Goal: Task Accomplishment & Management: Use online tool/utility

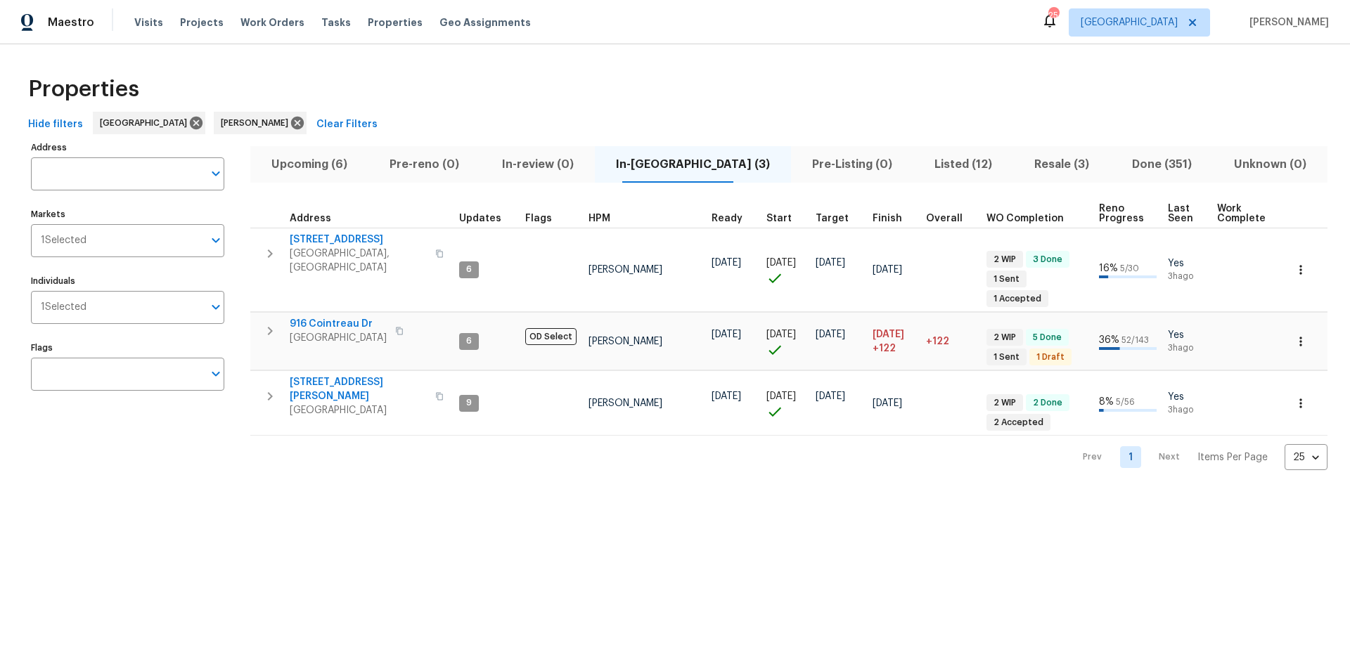
click at [36, 112] on button "Hide filters" at bounding box center [55, 125] width 66 height 26
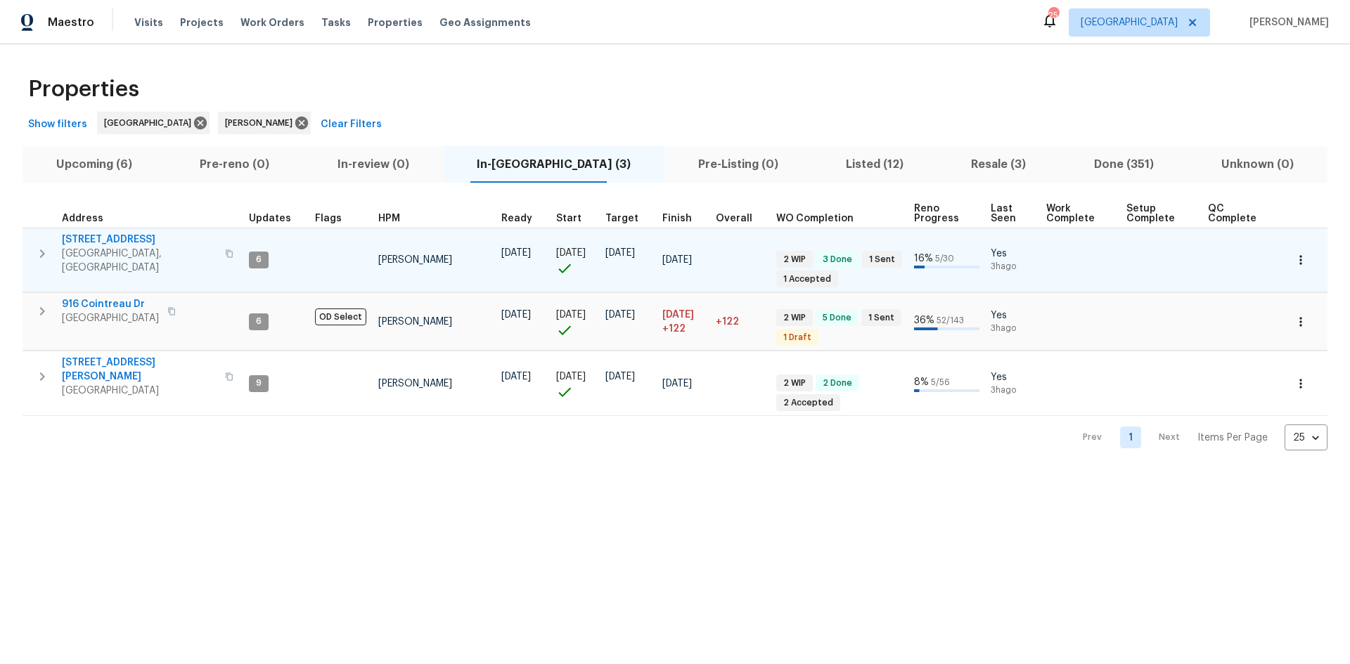
click at [39, 245] on icon "button" at bounding box center [42, 253] width 17 height 17
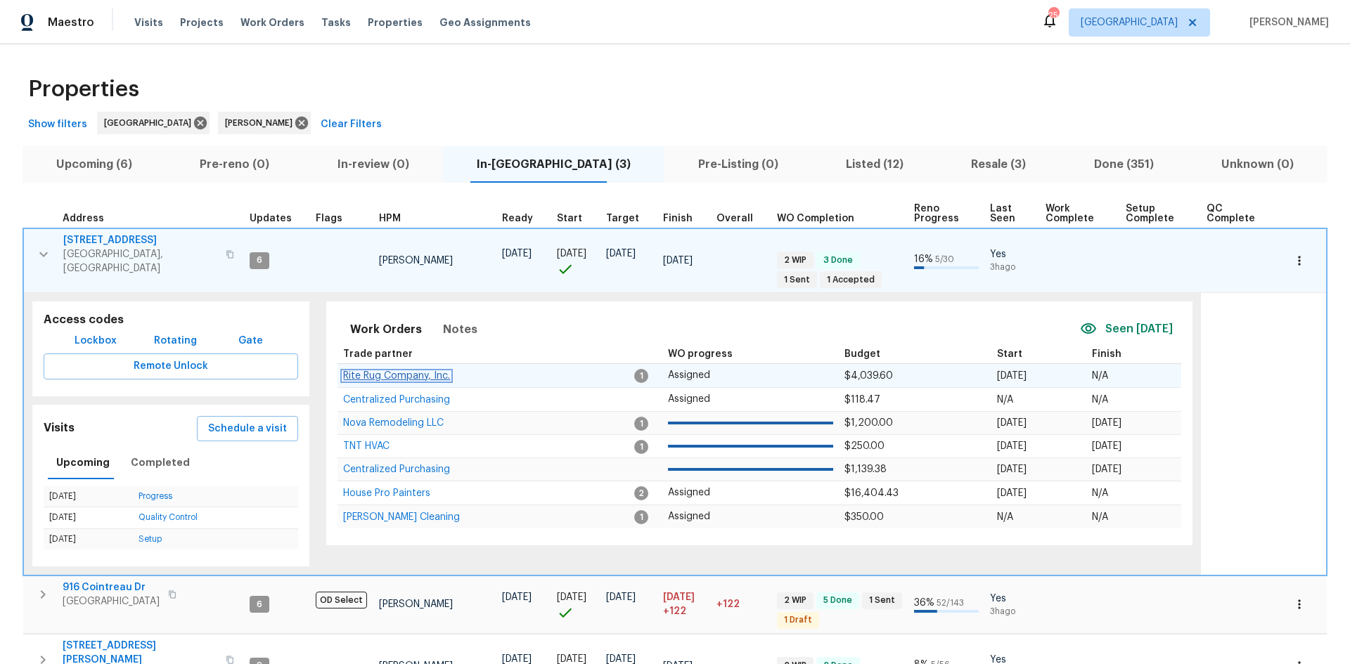
click at [421, 371] on span "Rite Rug Company, Inc." at bounding box center [396, 376] width 107 height 10
click at [295, 118] on icon at bounding box center [301, 123] width 13 height 13
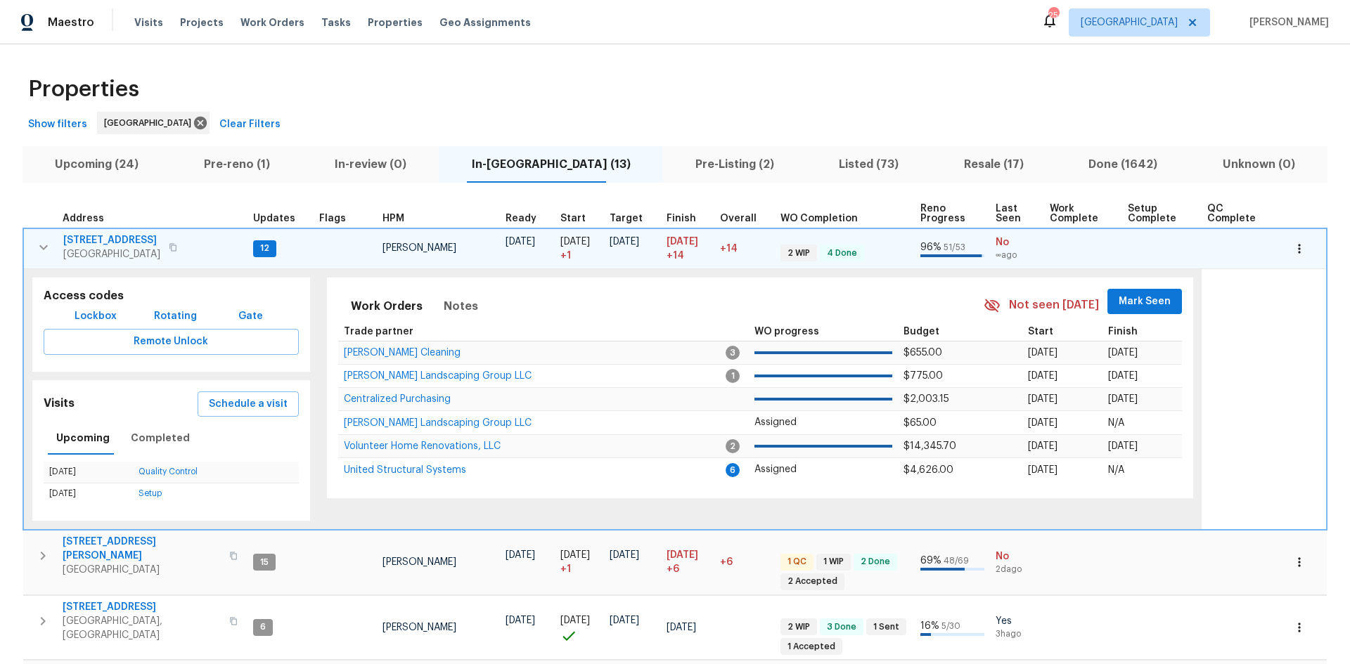
click at [97, 162] on span "Upcoming (24)" at bounding box center [96, 165] width 131 height 20
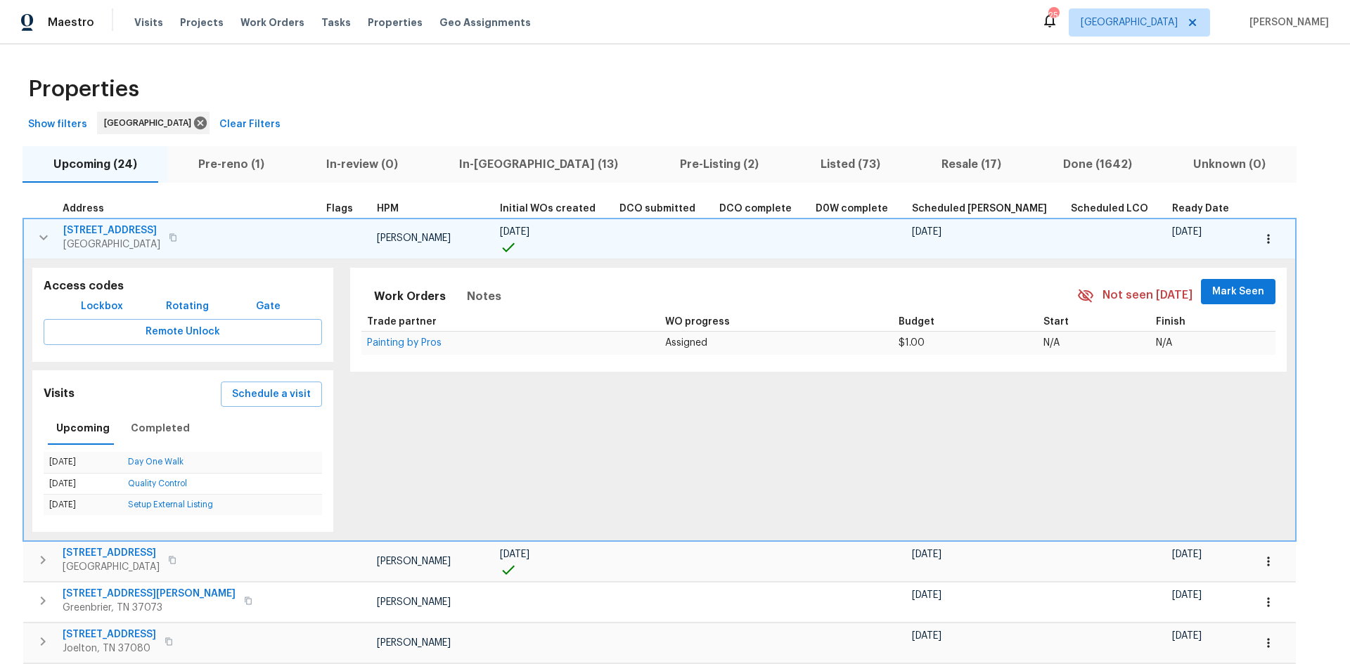
click at [619, 205] on span "DCO submitted" at bounding box center [657, 209] width 76 height 10
click at [34, 240] on button "button" at bounding box center [44, 238] width 28 height 28
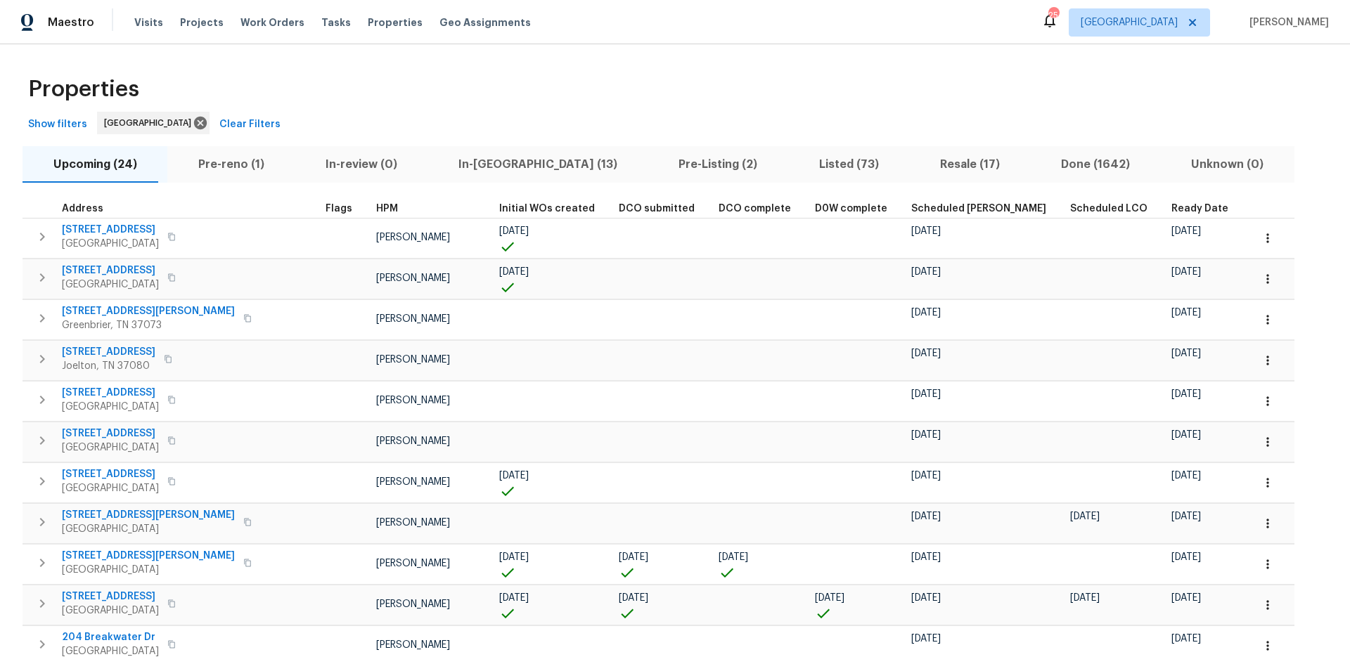
click at [911, 209] on span "Scheduled [PERSON_NAME]" at bounding box center [978, 209] width 135 height 10
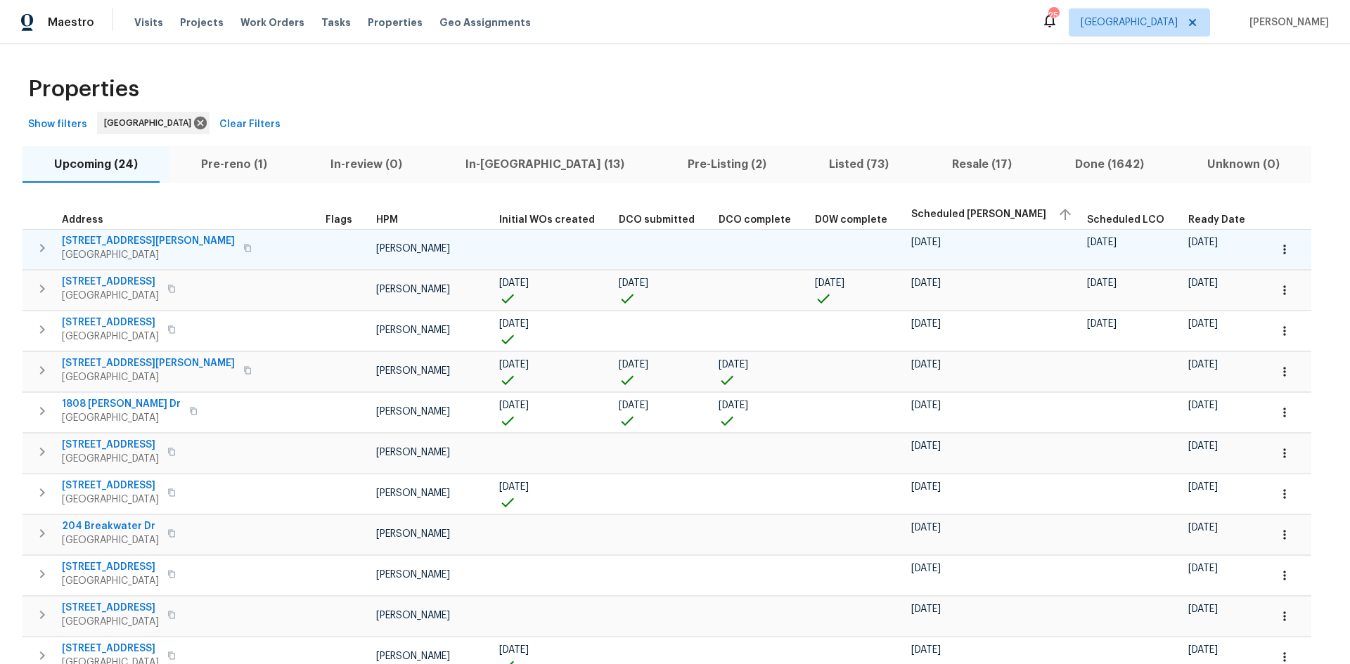
click at [30, 245] on button "button" at bounding box center [42, 248] width 28 height 28
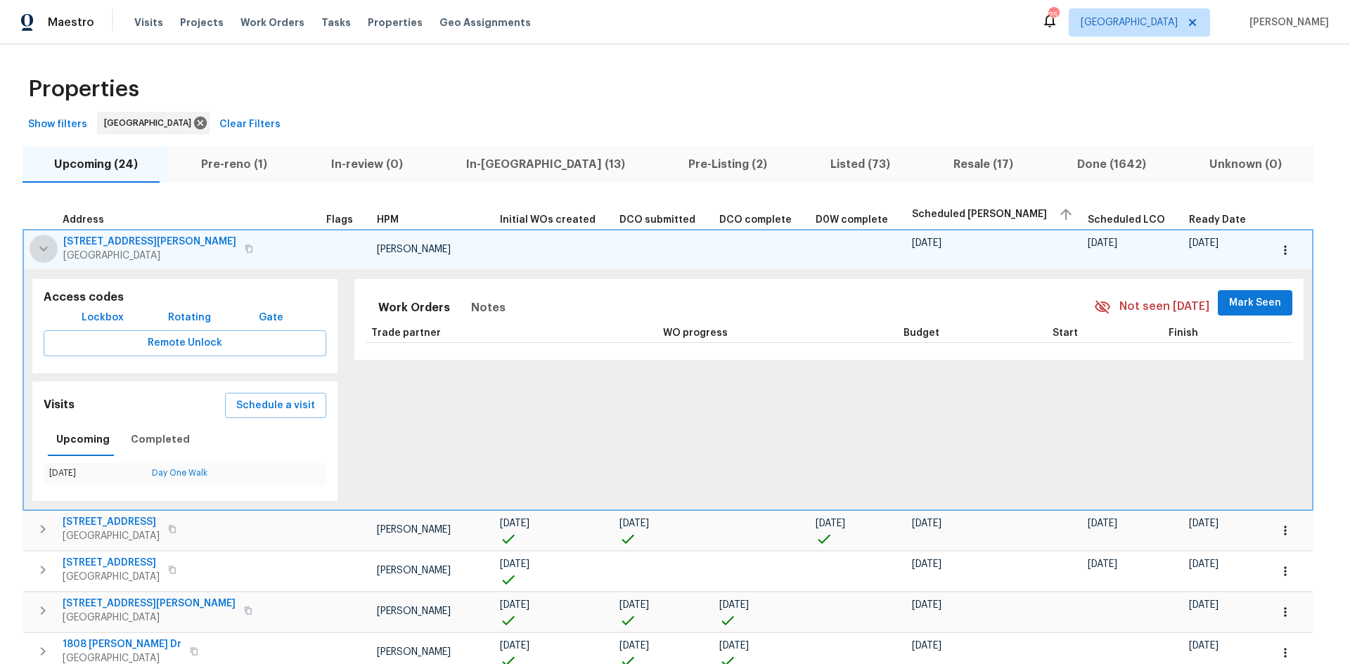
click at [30, 245] on button "button" at bounding box center [44, 249] width 28 height 28
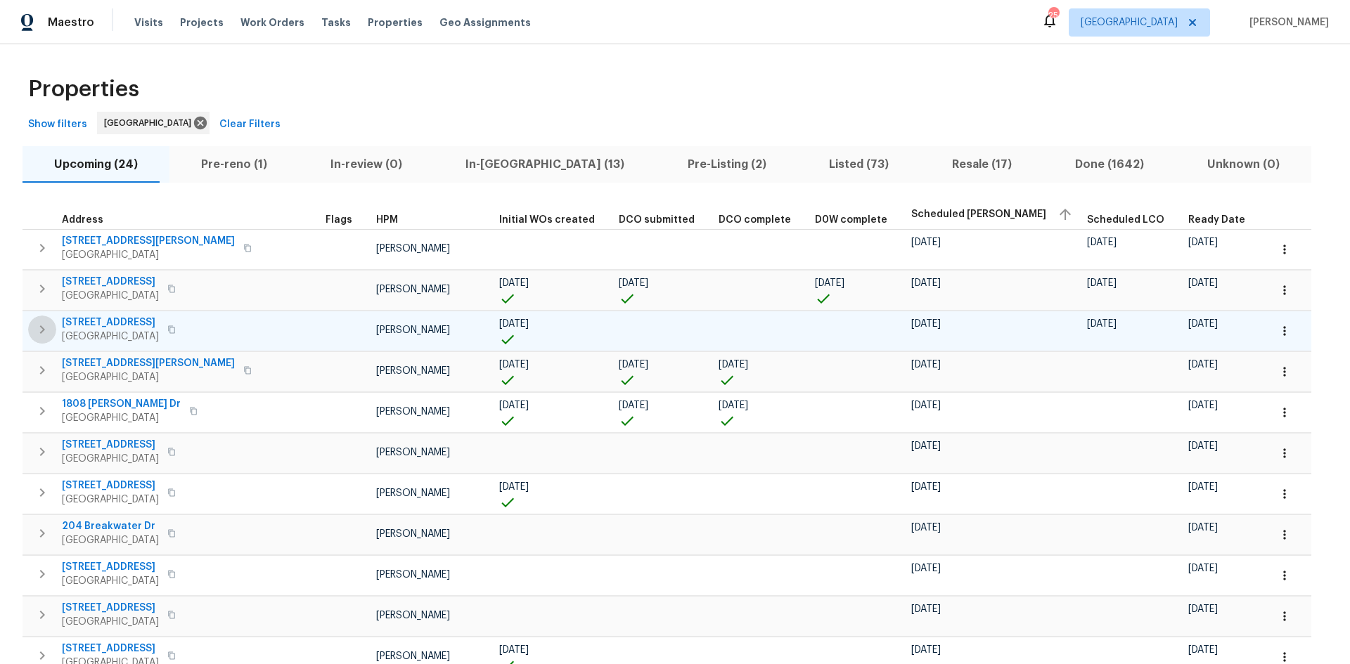
click at [49, 334] on icon "button" at bounding box center [42, 329] width 17 height 17
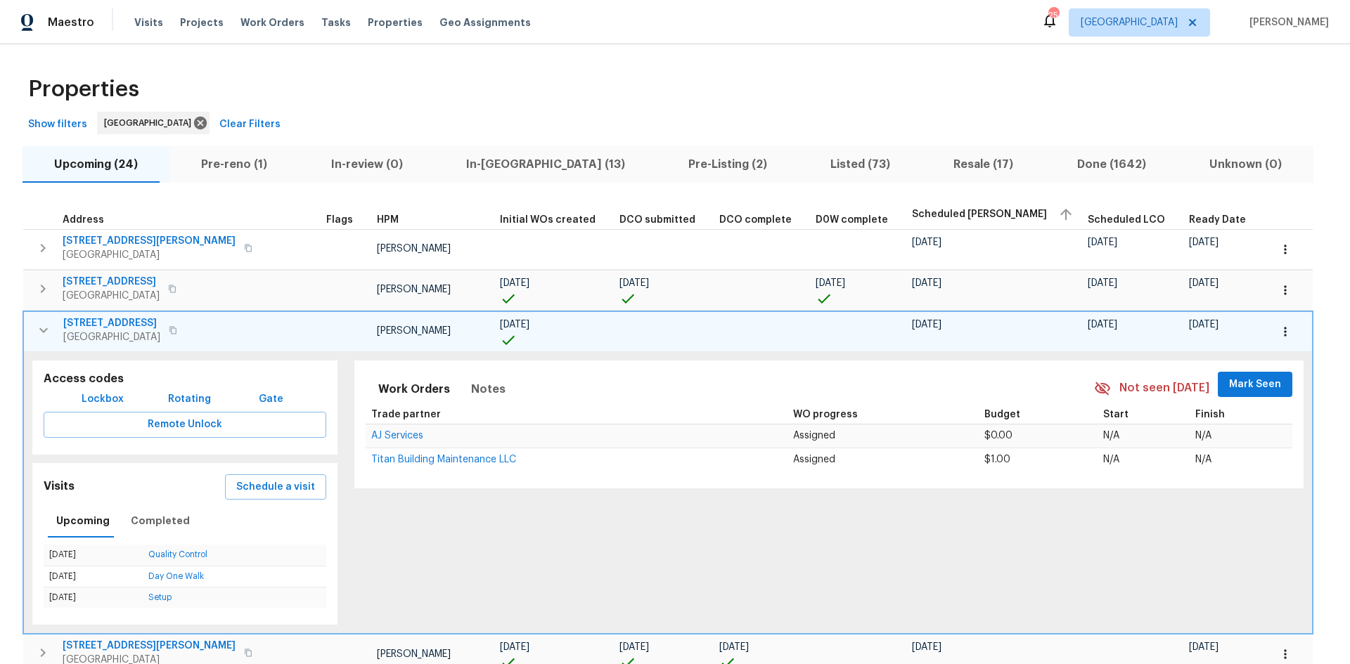
click at [53, 328] on button "button" at bounding box center [44, 330] width 28 height 28
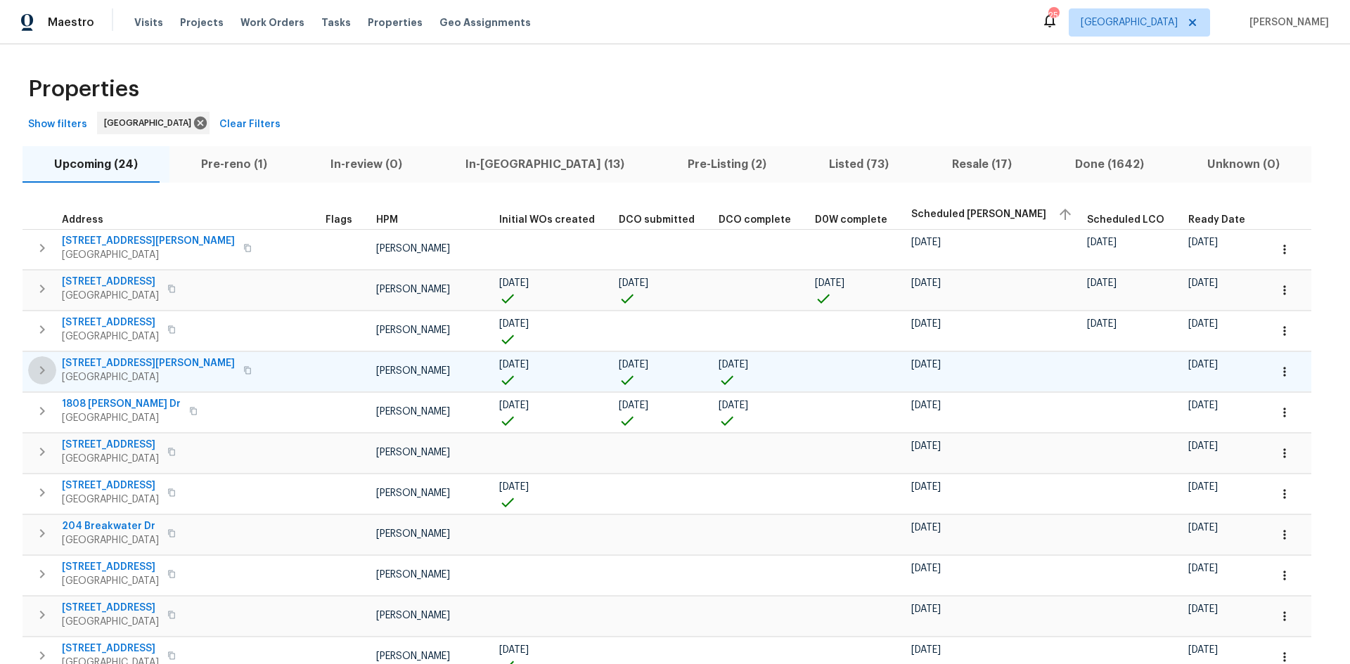
click at [51, 369] on button "button" at bounding box center [42, 370] width 28 height 28
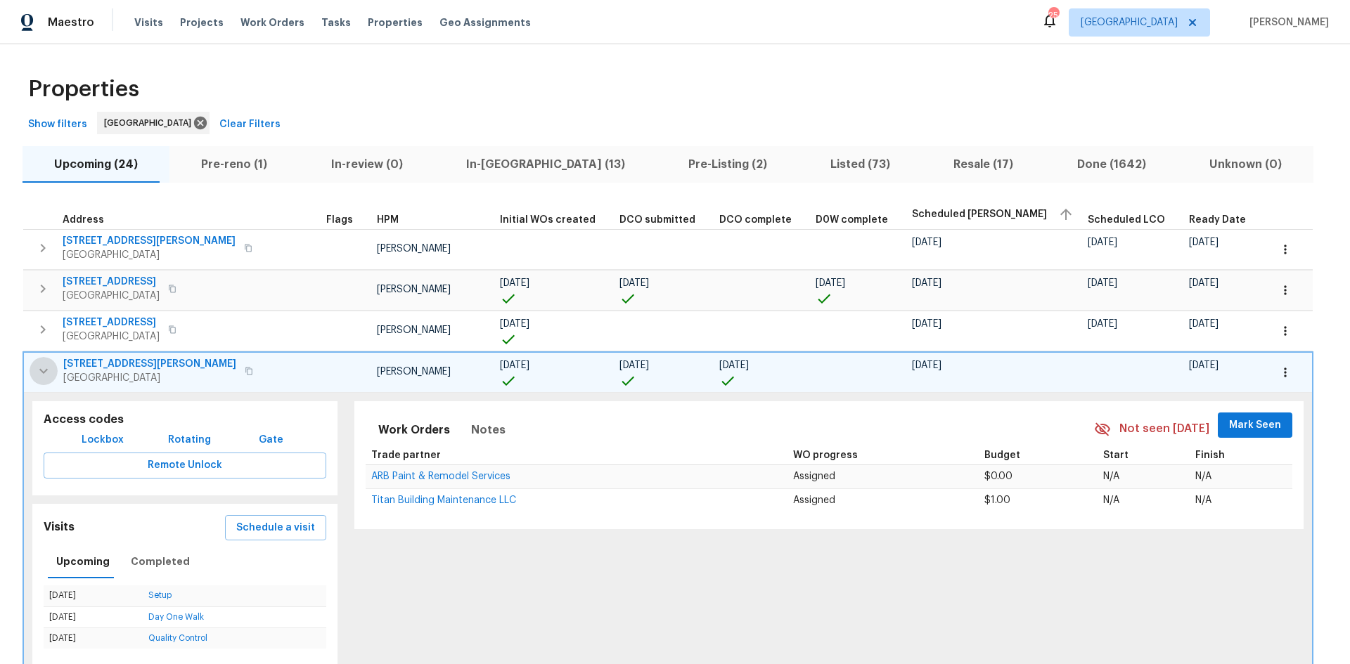
click at [51, 369] on icon "button" at bounding box center [43, 371] width 17 height 17
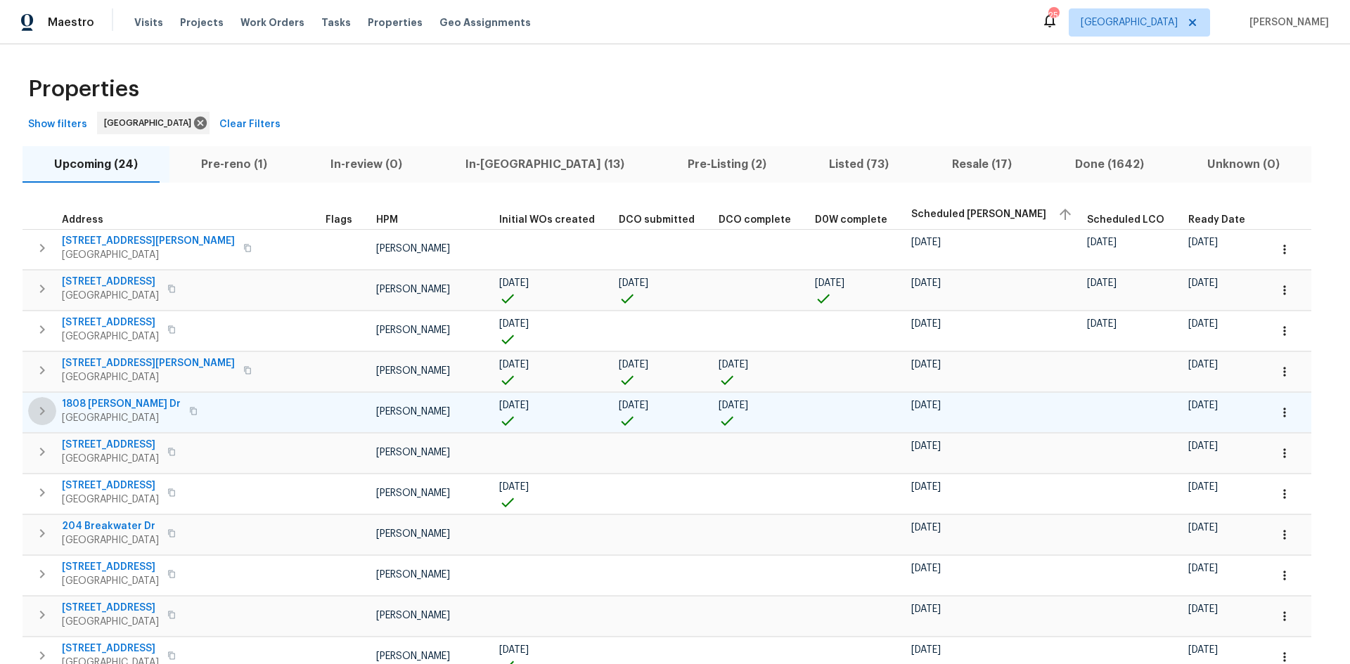
click at [39, 409] on icon "button" at bounding box center [42, 411] width 17 height 17
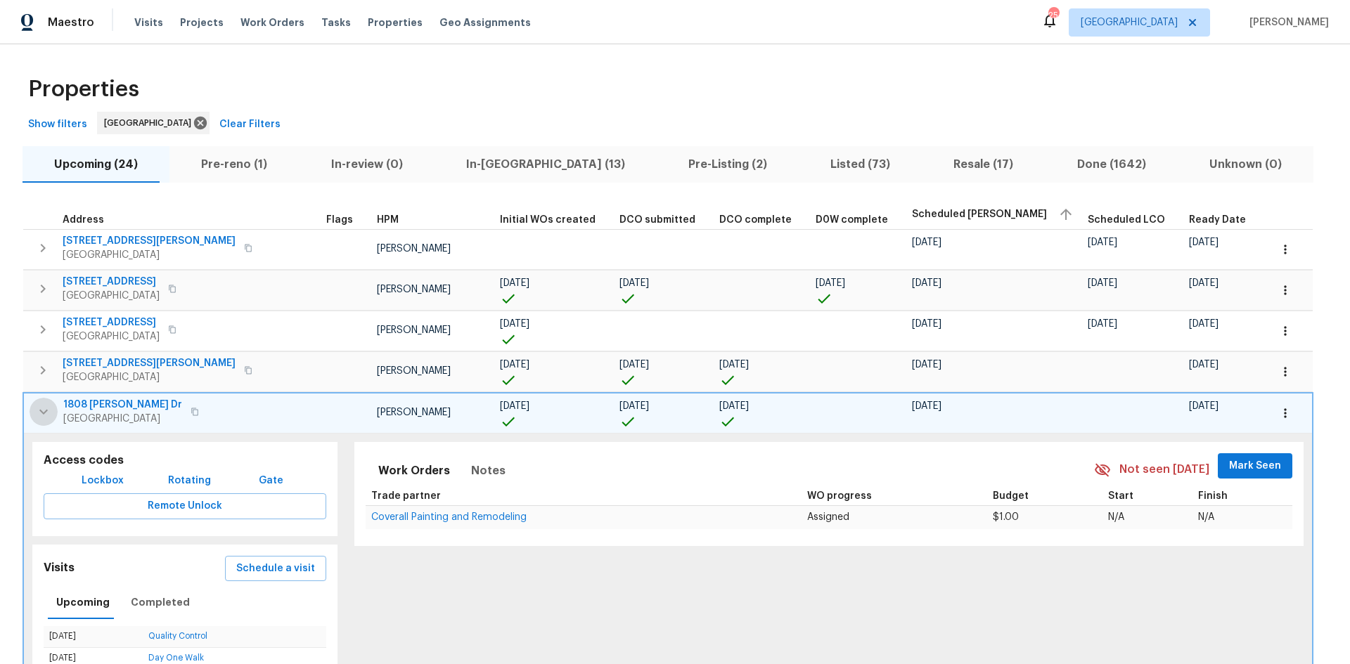
click at [38, 408] on icon "button" at bounding box center [43, 412] width 17 height 17
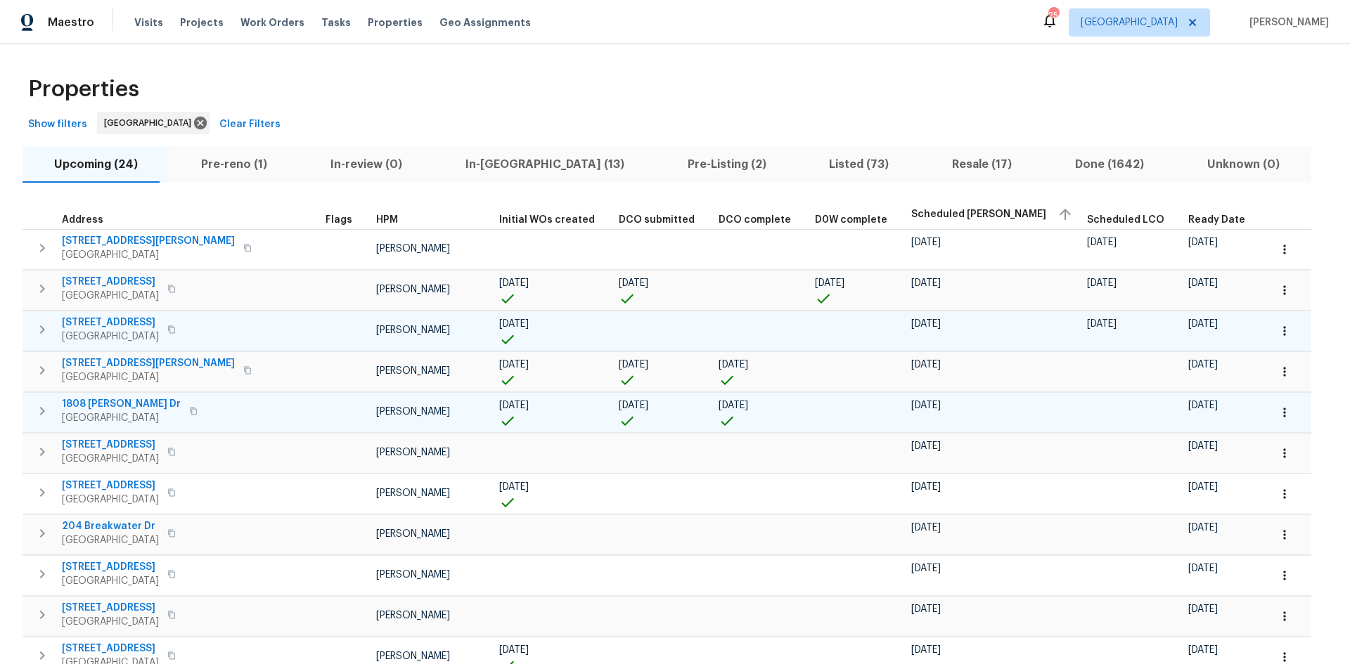
click at [1278, 332] on icon "button" at bounding box center [1285, 331] width 14 height 14
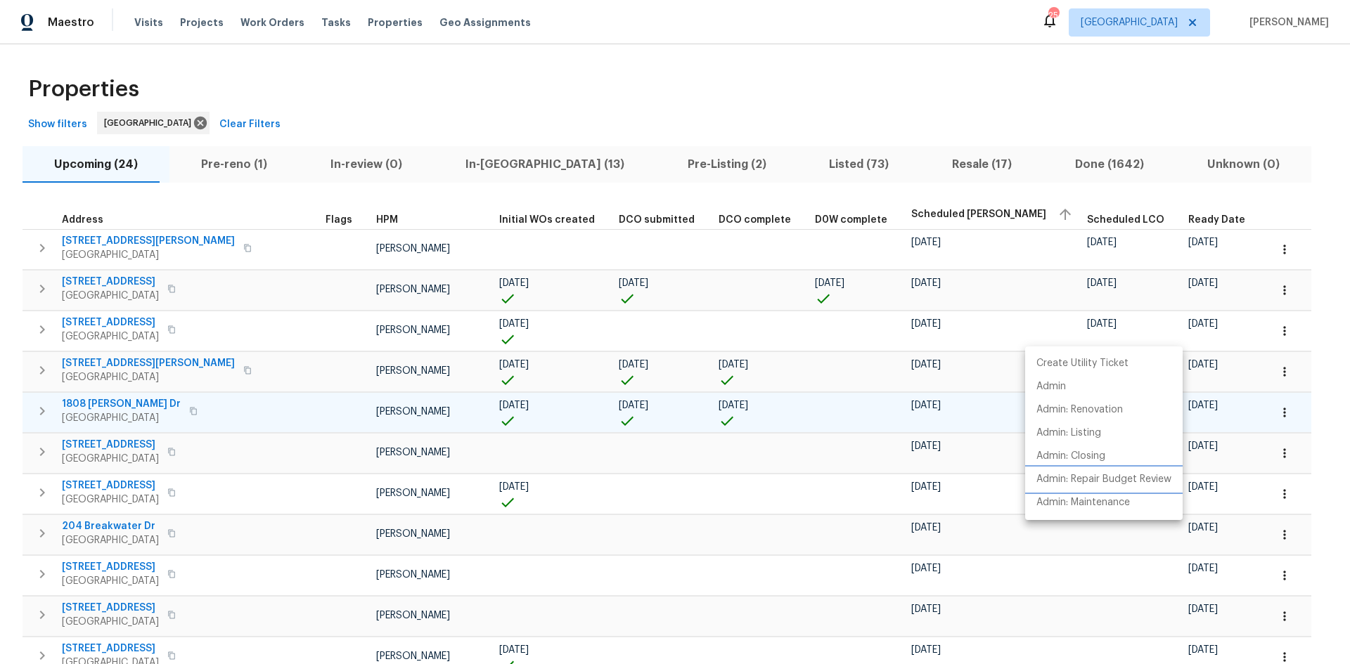
click at [1057, 477] on p "Admin: Repair Budget Review" at bounding box center [1103, 479] width 135 height 15
click at [35, 326] on div at bounding box center [675, 332] width 1350 height 664
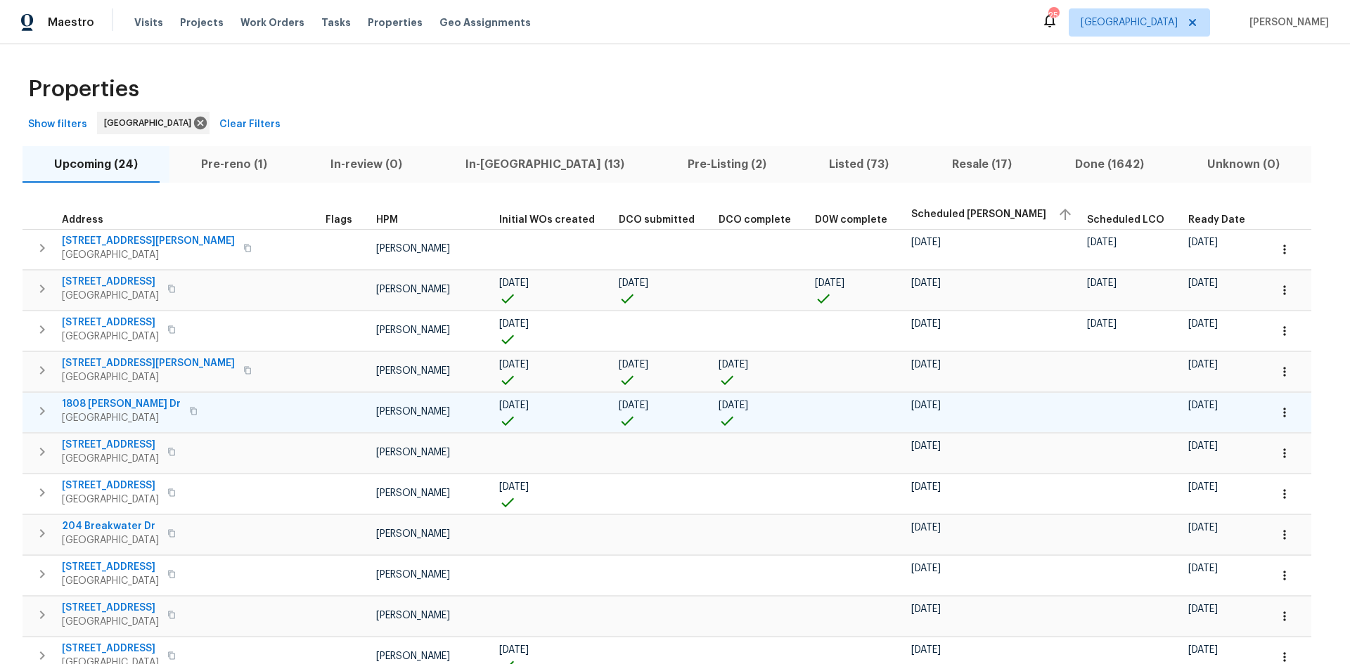
click at [36, 326] on icon "button" at bounding box center [42, 329] width 17 height 17
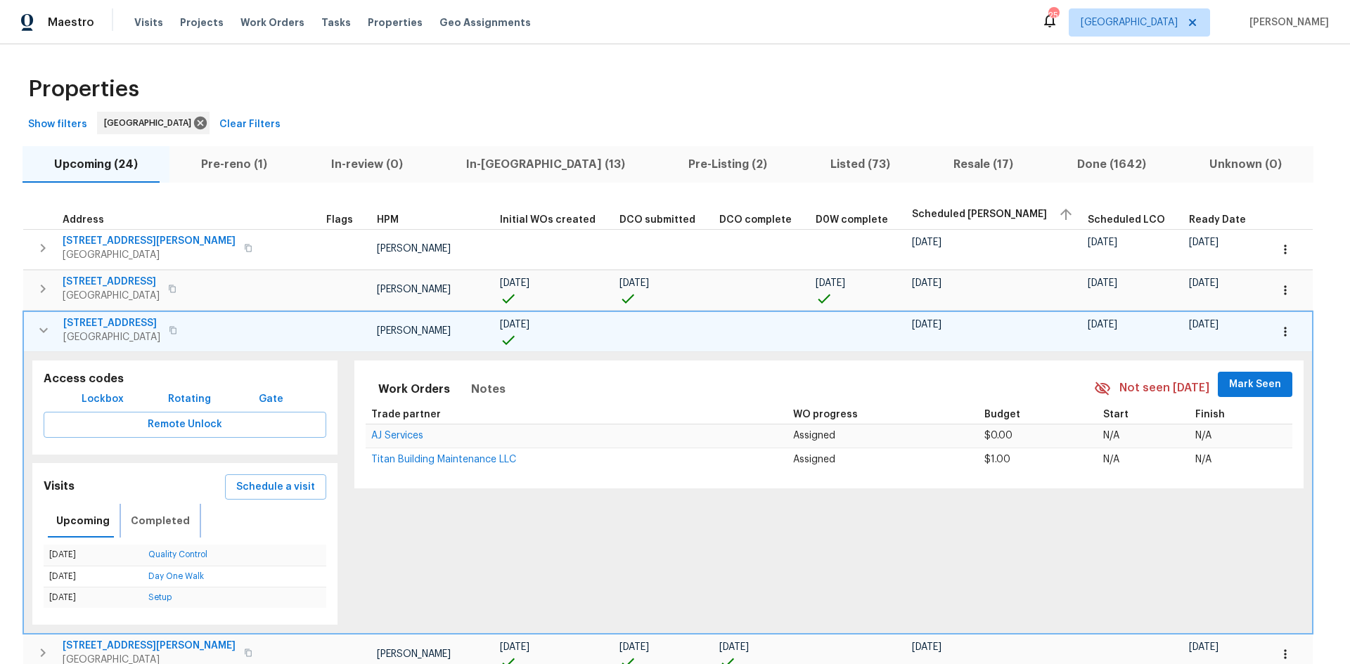
click at [155, 515] on span "Completed" at bounding box center [160, 522] width 59 height 18
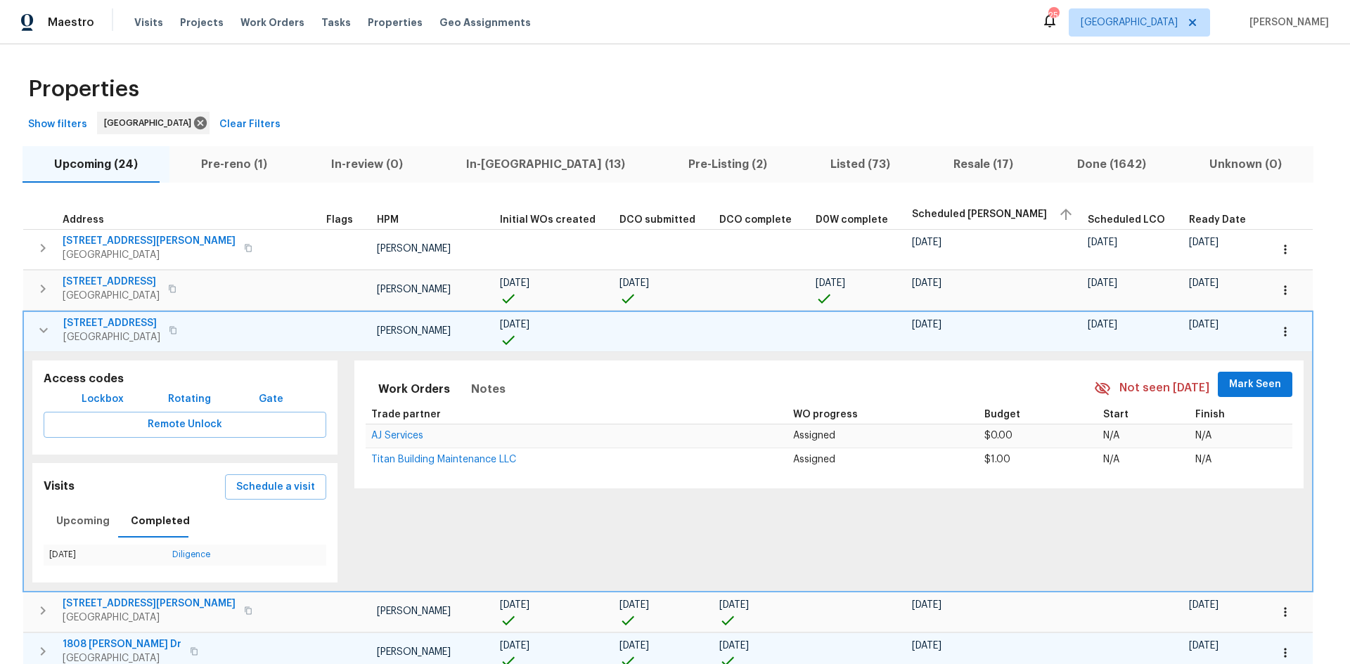
click at [44, 332] on icon "button" at bounding box center [43, 330] width 8 height 5
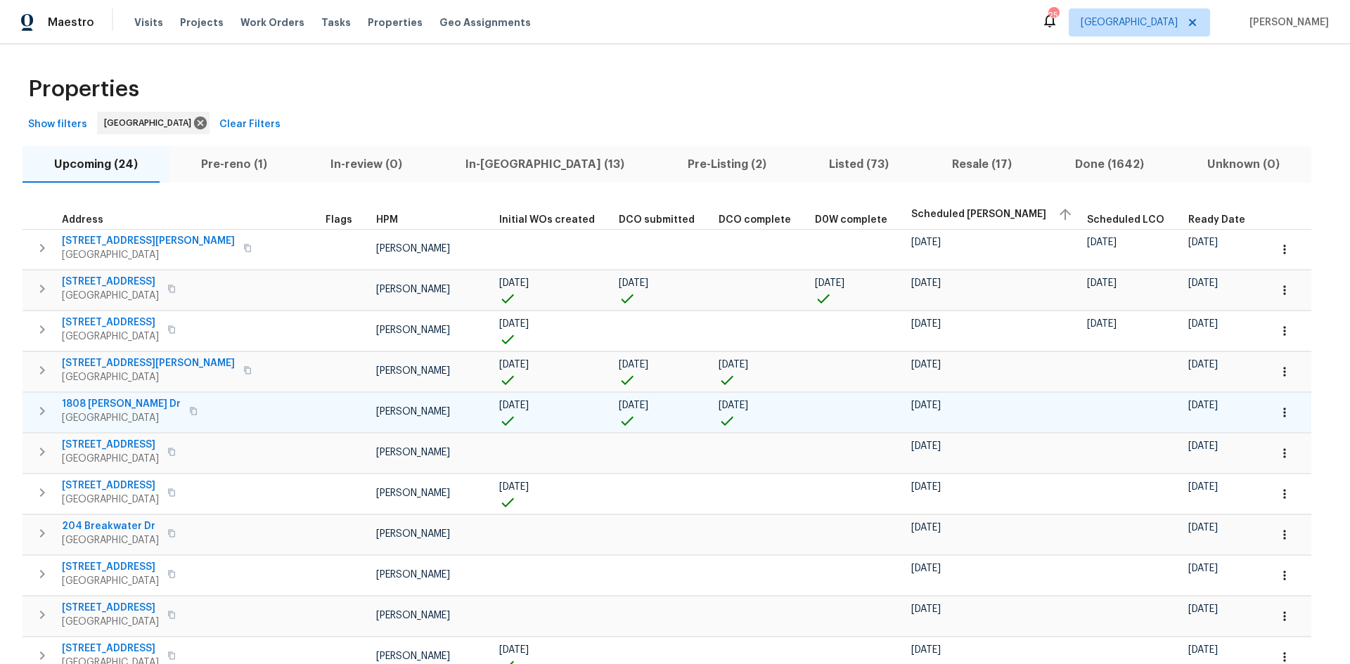
click at [459, 166] on span "In-[GEOGRAPHIC_DATA] (13)" at bounding box center [544, 165] width 205 height 20
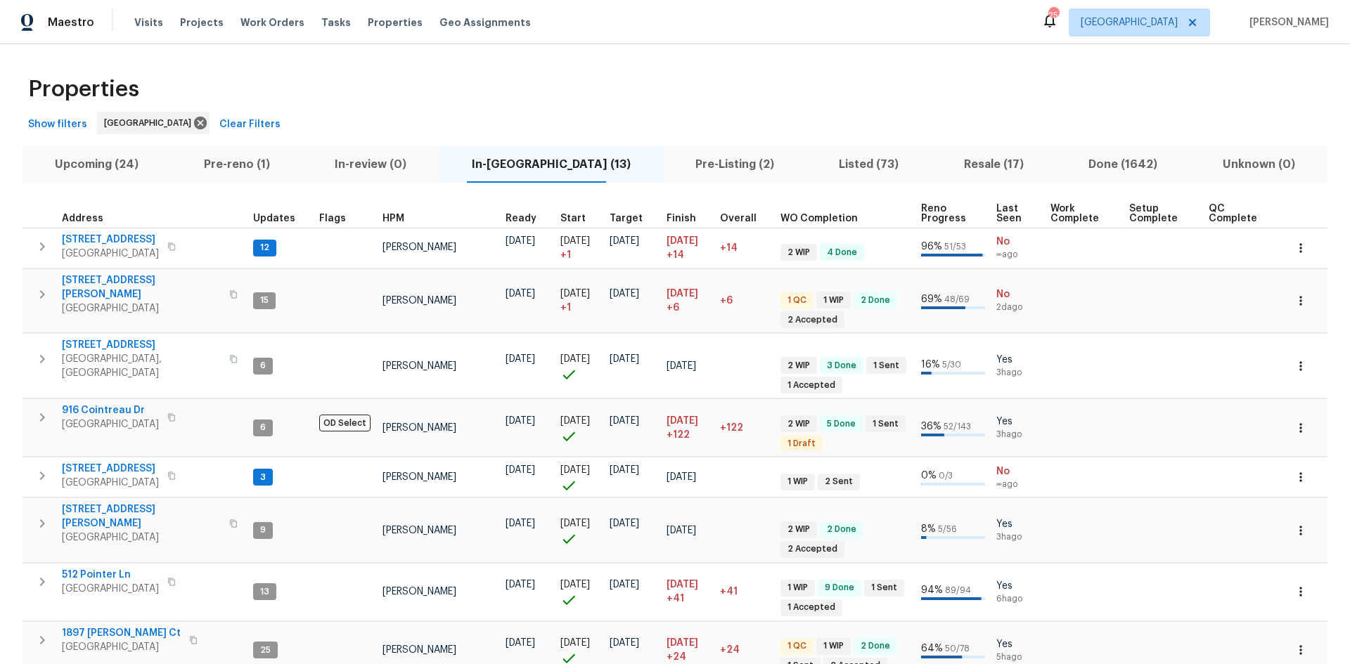
click at [382, 218] on span "HPM" at bounding box center [393, 219] width 22 height 10
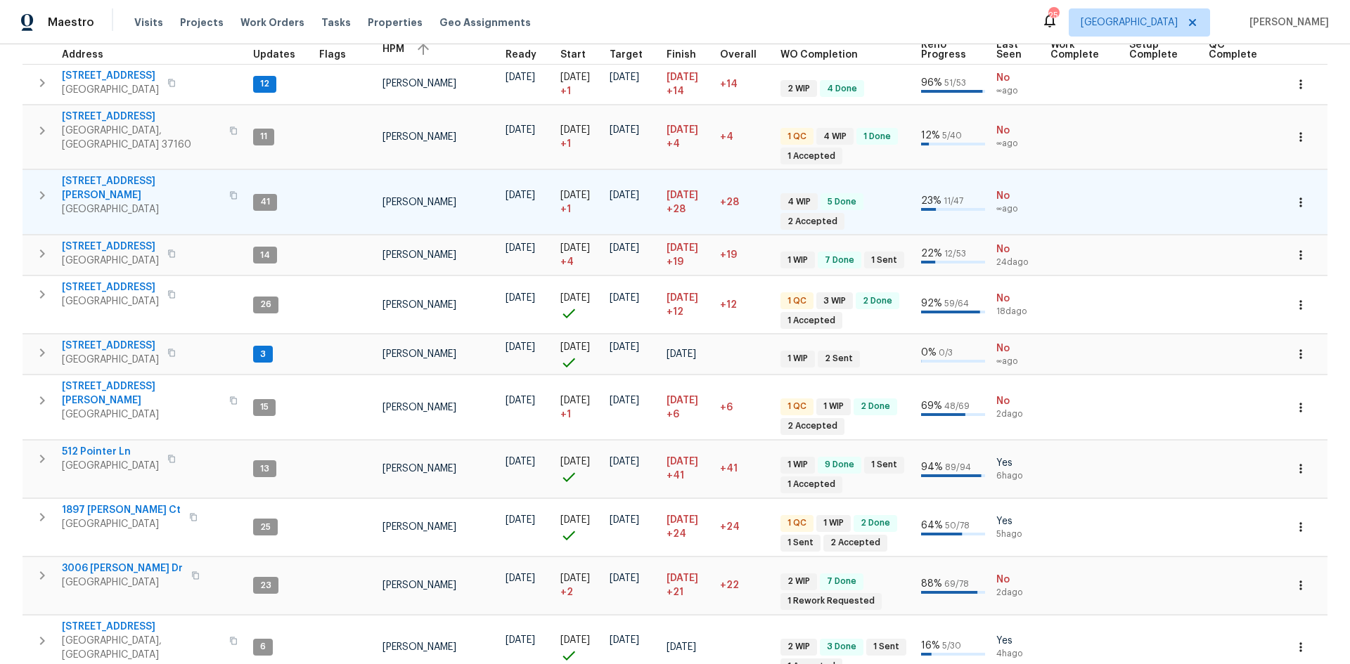
scroll to position [337, 0]
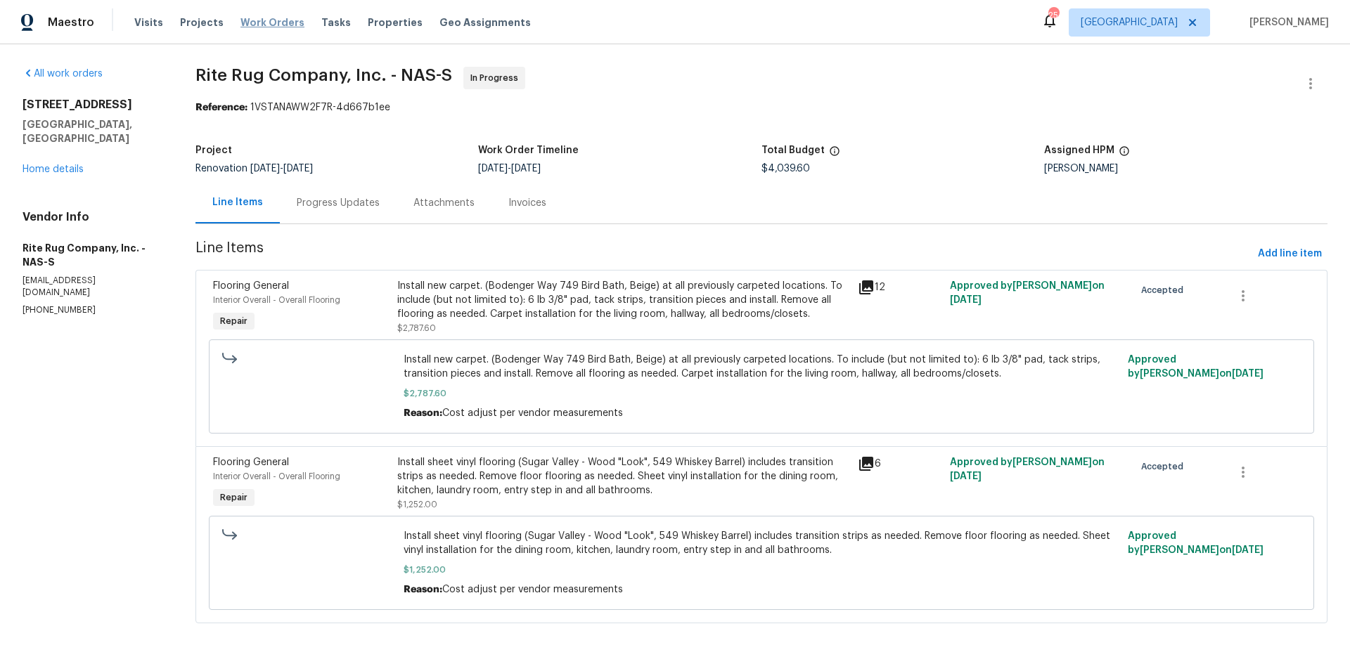
click at [281, 27] on span "Work Orders" at bounding box center [272, 22] width 64 height 14
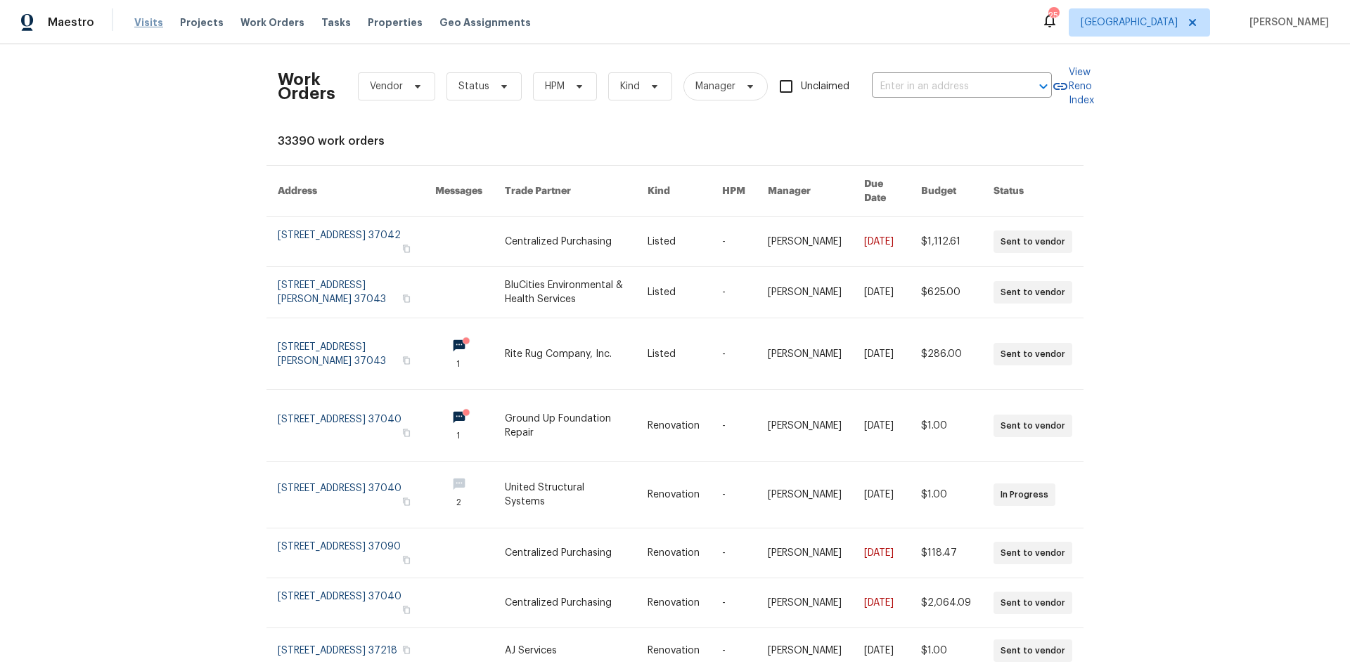
click at [144, 23] on span "Visits" at bounding box center [148, 22] width 29 height 14
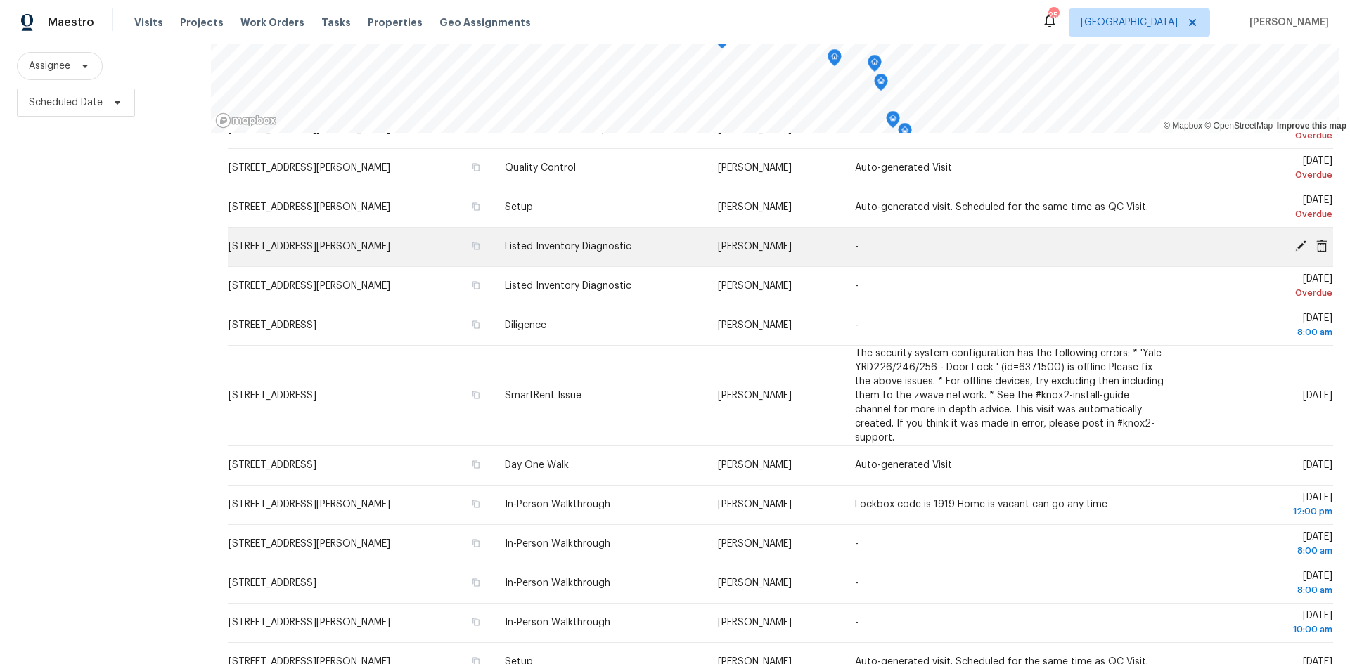
scroll to position [442, 0]
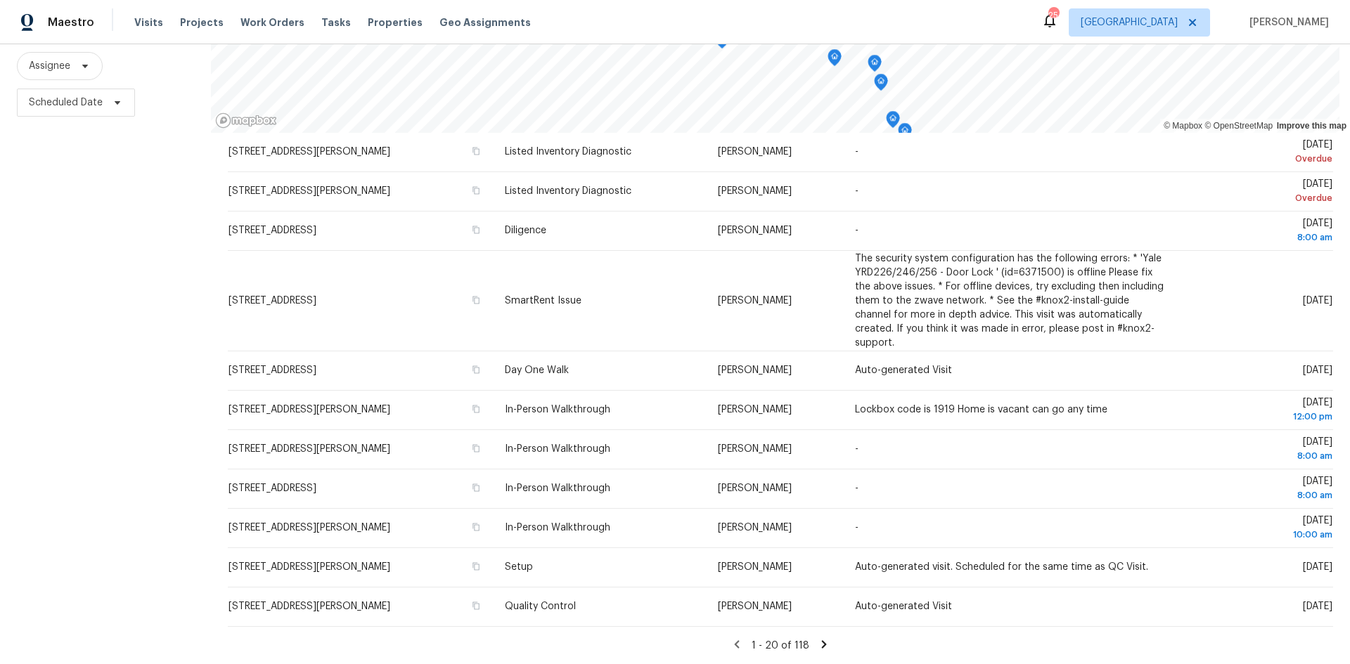
click at [818, 638] on icon at bounding box center [824, 644] width 13 height 13
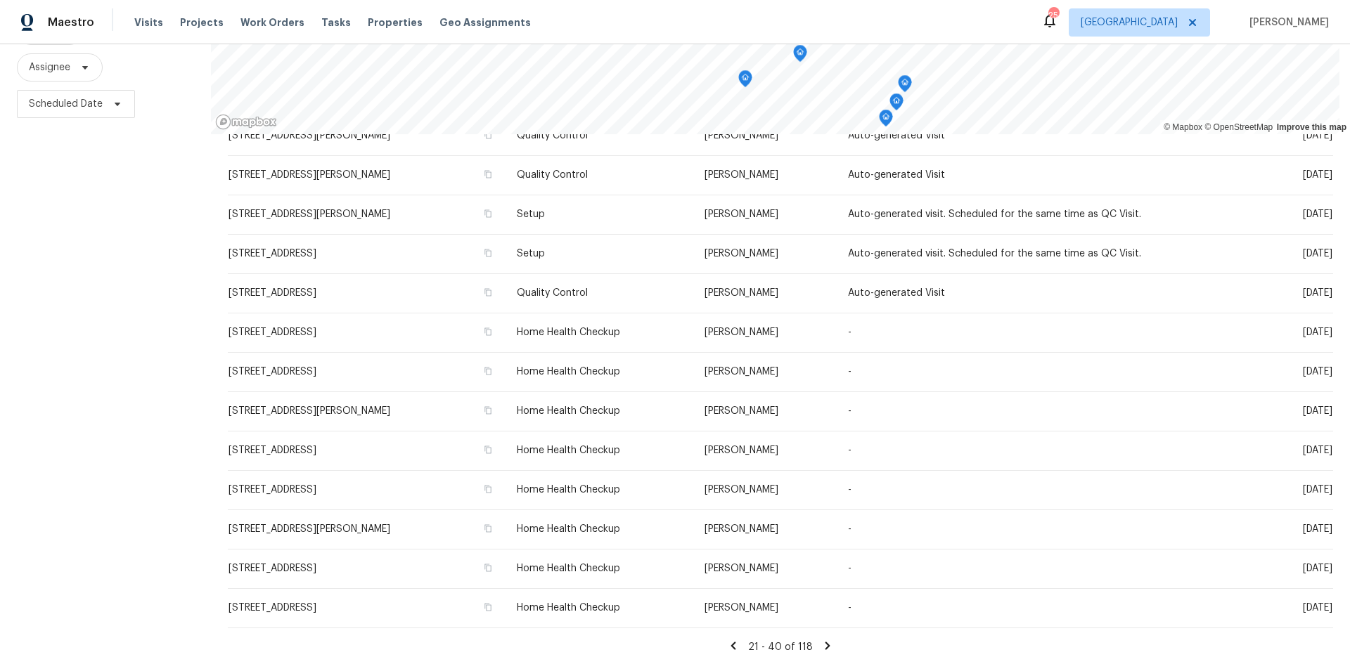
scroll to position [175, 0]
click at [821, 638] on icon at bounding box center [827, 644] width 13 height 13
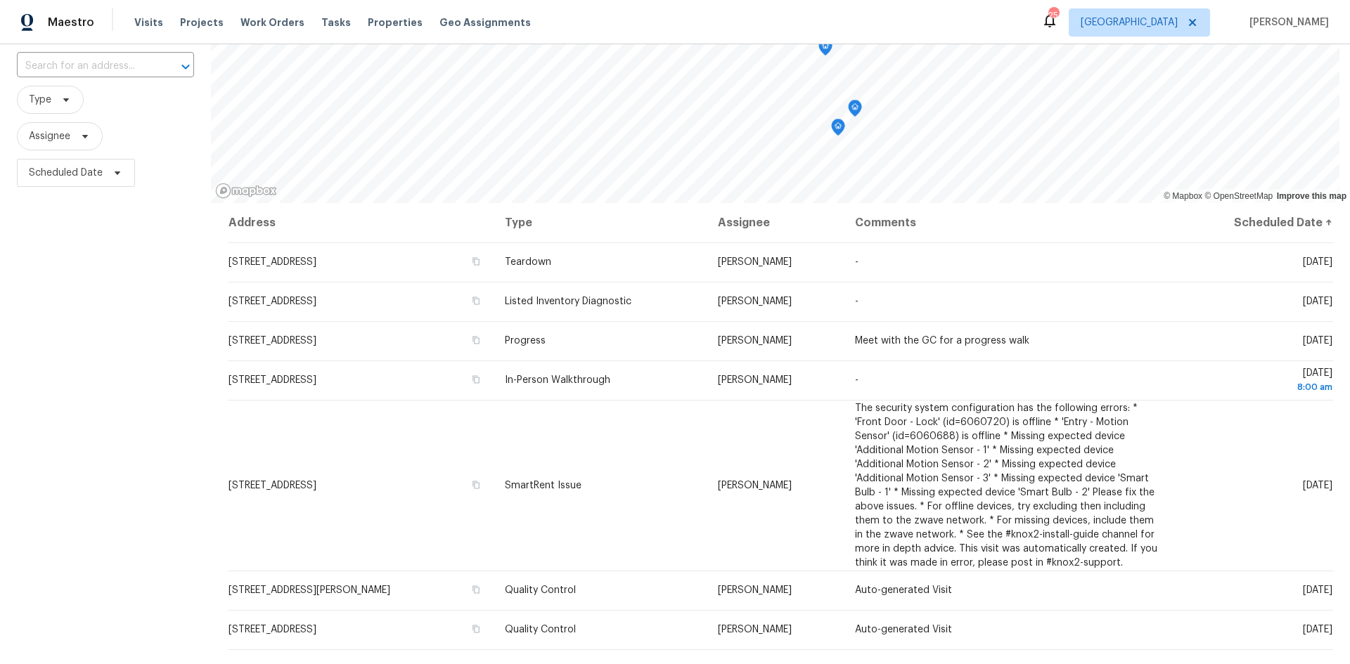
scroll to position [0, 0]
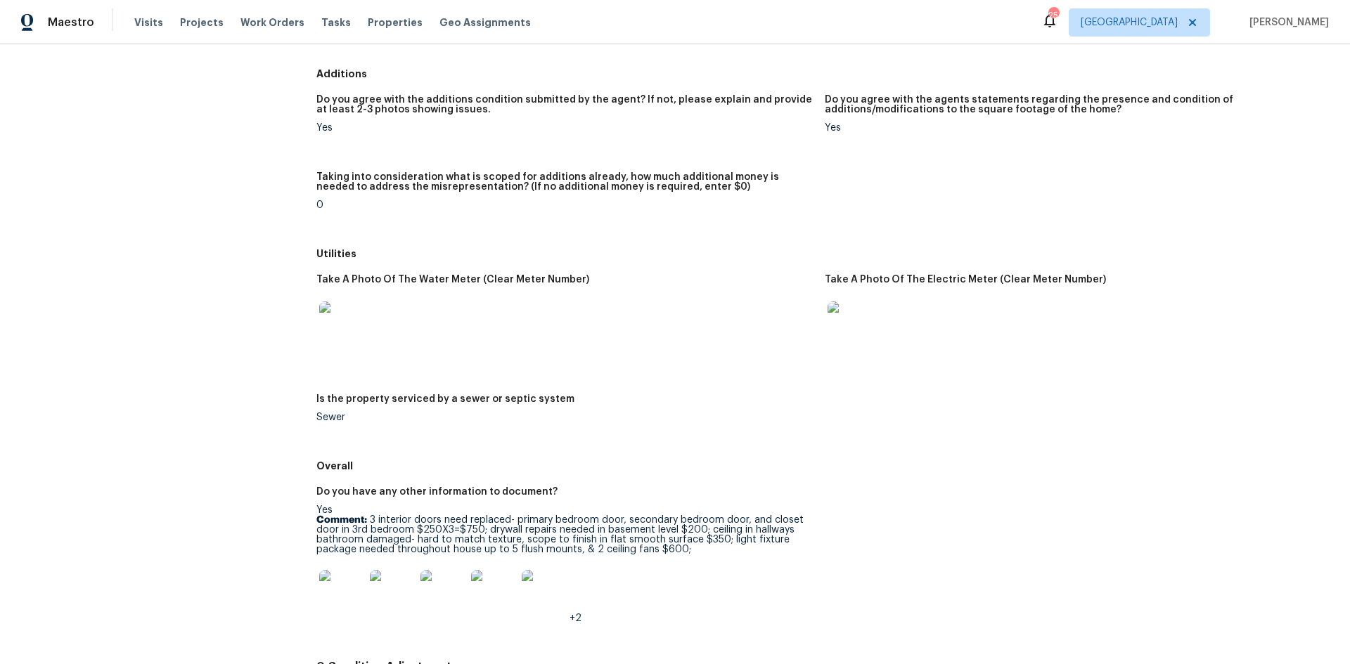
scroll to position [1706, 0]
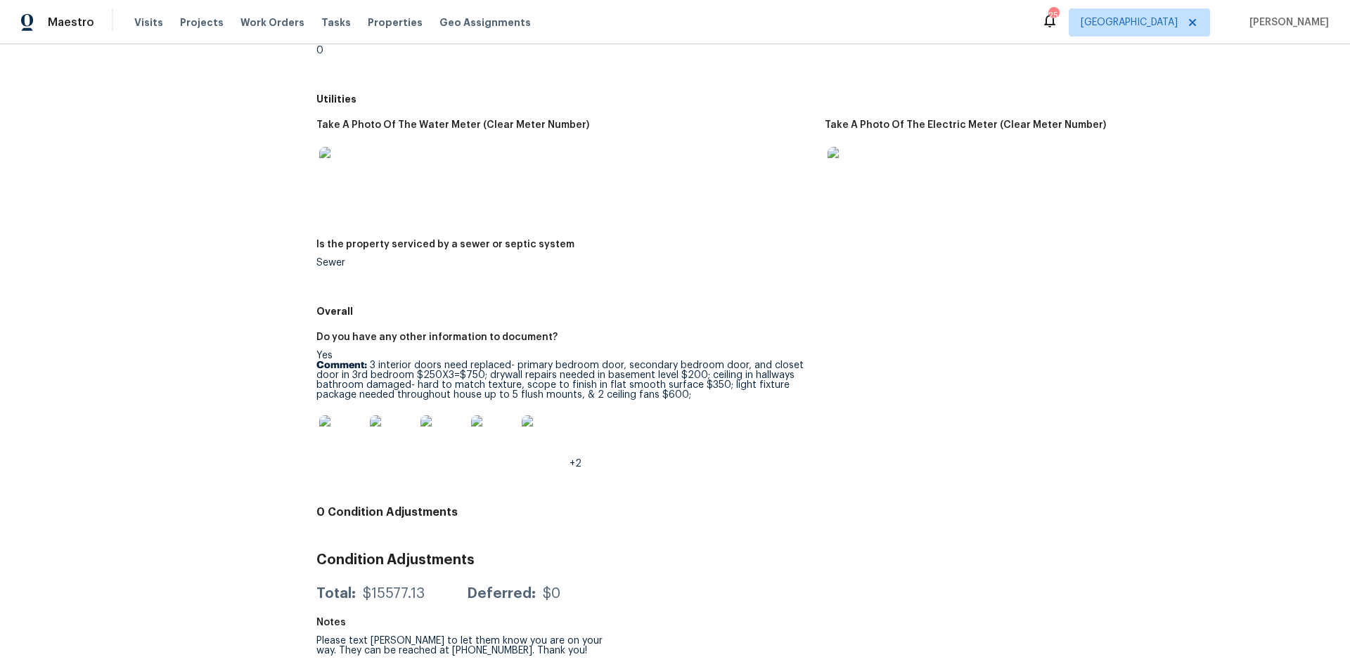
click at [334, 424] on img at bounding box center [341, 438] width 45 height 45
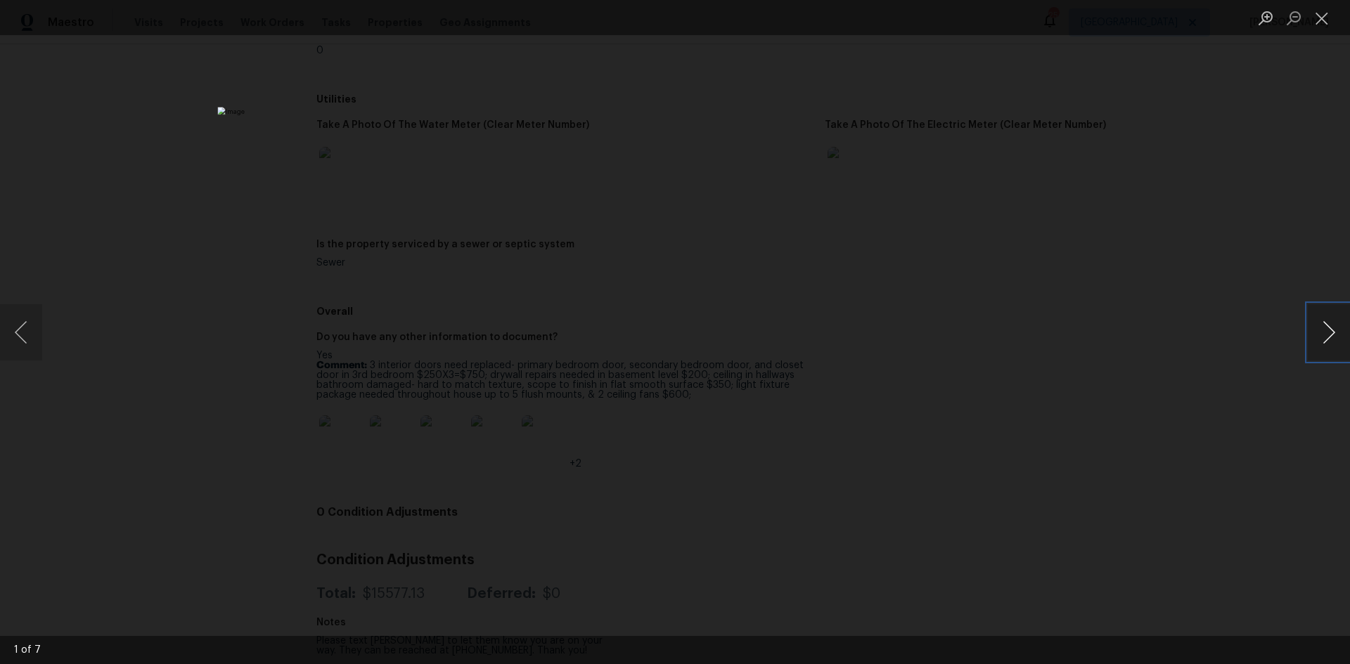
click at [1322, 338] on button "Next image" at bounding box center [1329, 332] width 42 height 56
click at [1322, 339] on button "Next image" at bounding box center [1329, 332] width 42 height 56
click at [1322, 340] on button "Next image" at bounding box center [1329, 332] width 42 height 56
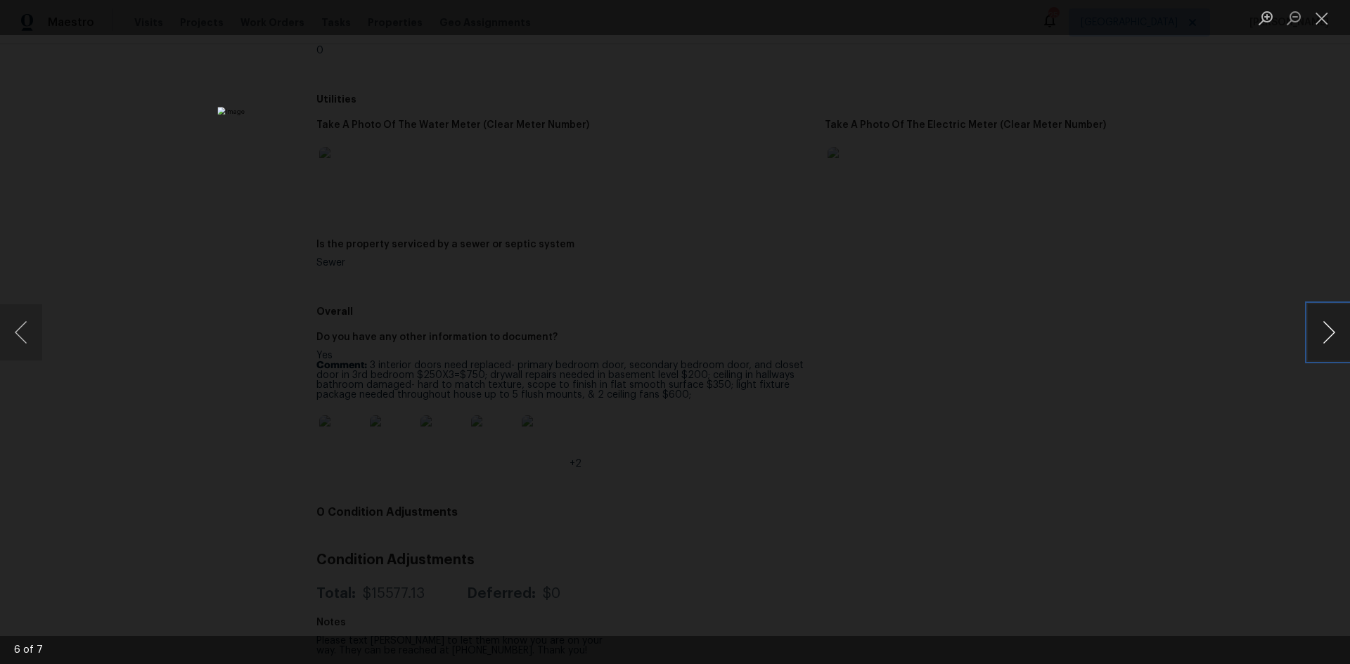
click at [1322, 340] on button "Next image" at bounding box center [1329, 332] width 42 height 56
click at [1317, 24] on button "Close lightbox" at bounding box center [1322, 18] width 28 height 25
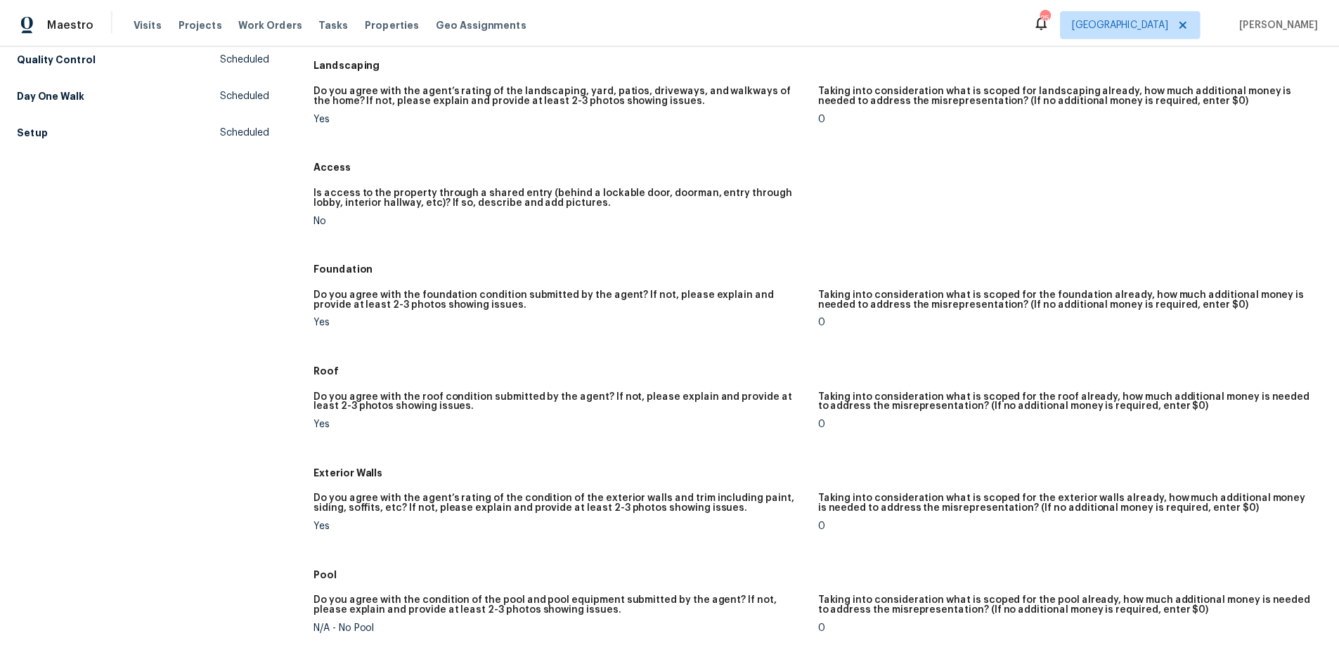
scroll to position [0, 0]
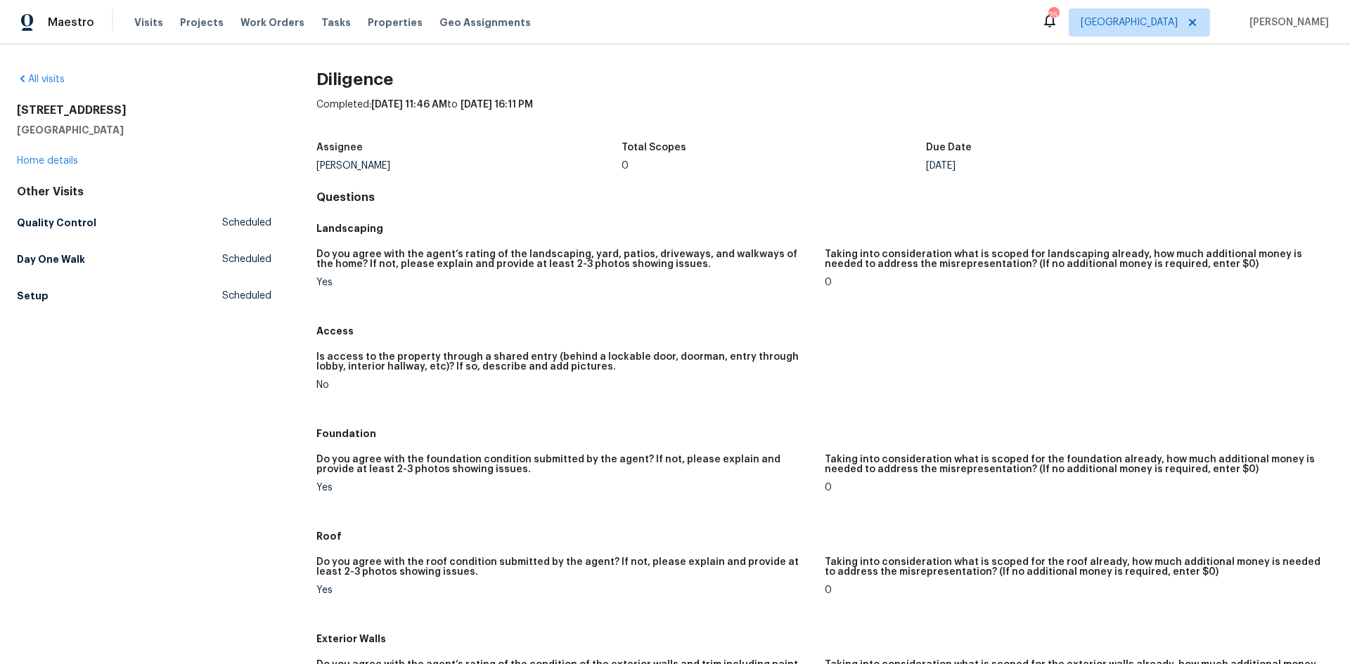
click at [259, 138] on div "152 Whitehall Dr Clarksville, TN 37042 Home details" at bounding box center [144, 135] width 255 height 65
click at [64, 162] on link "Home details" at bounding box center [47, 161] width 61 height 10
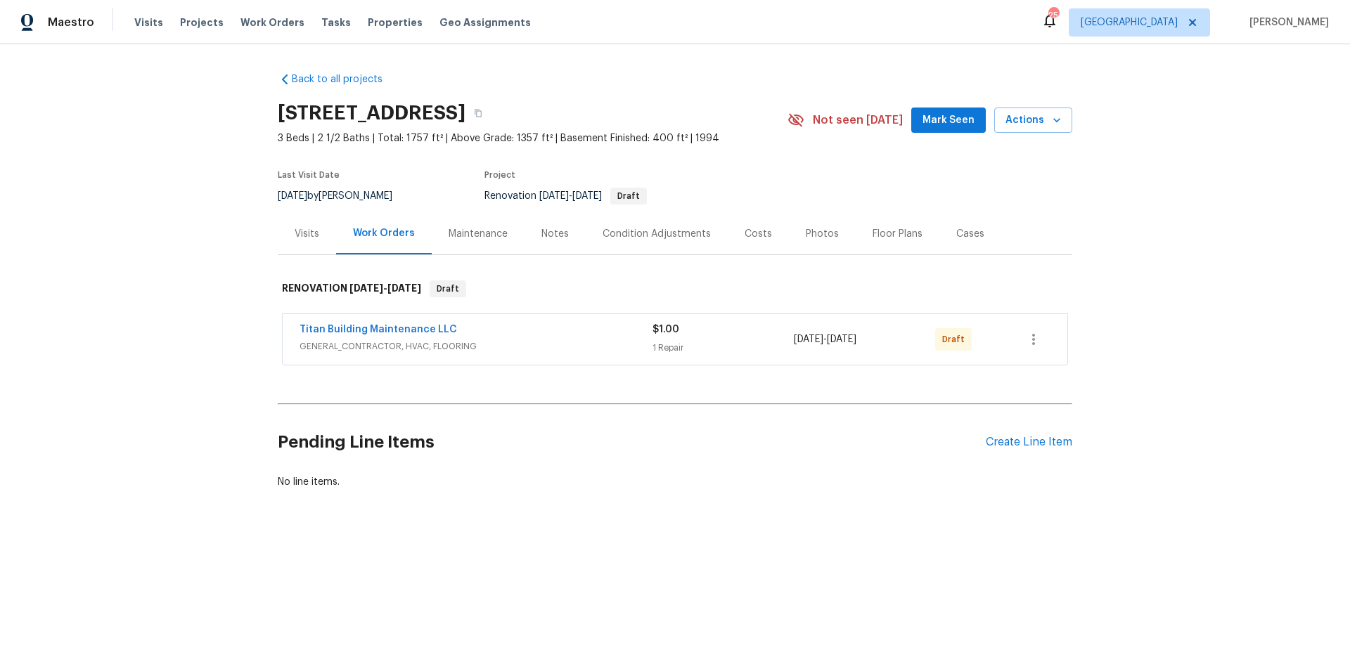
click at [546, 244] on div "Notes" at bounding box center [555, 233] width 61 height 41
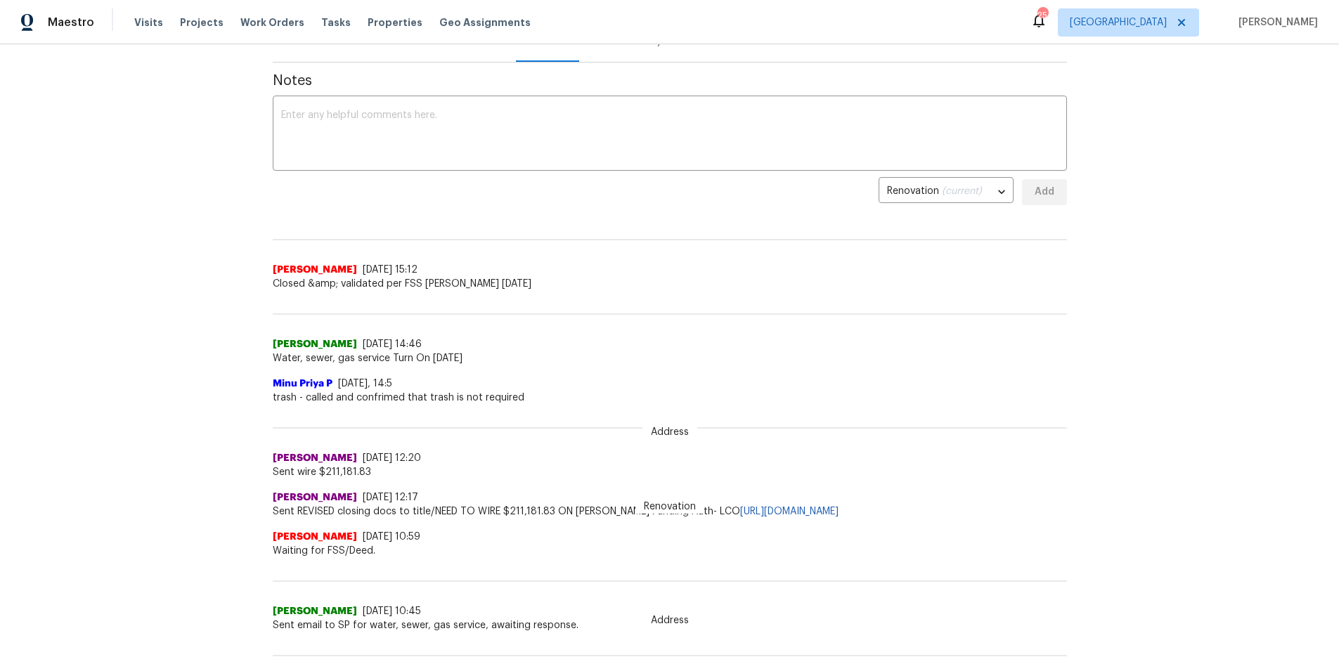
scroll to position [156, 0]
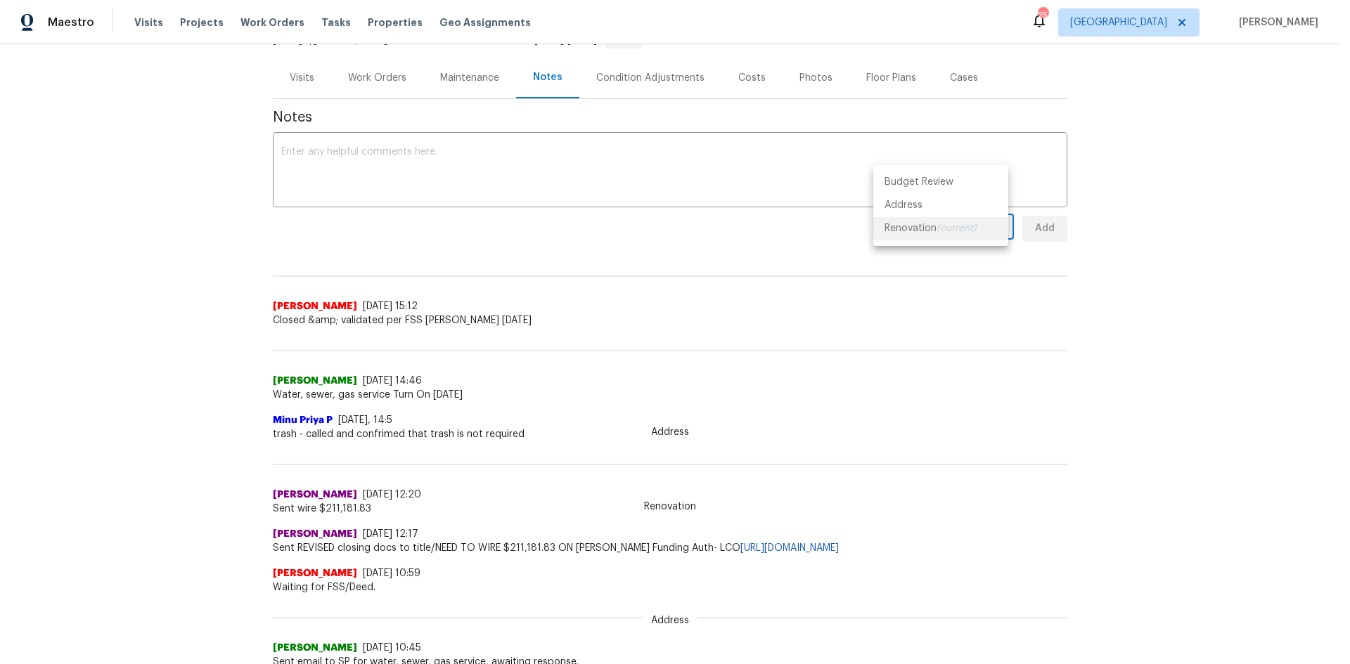
click at [987, 233] on body "Maestro Visits Projects Work Orders Tasks Properties Geo Assignments 25 Nashvil…" at bounding box center [675, 332] width 1350 height 664
click at [977, 236] on li "Renovation (current)" at bounding box center [940, 228] width 135 height 23
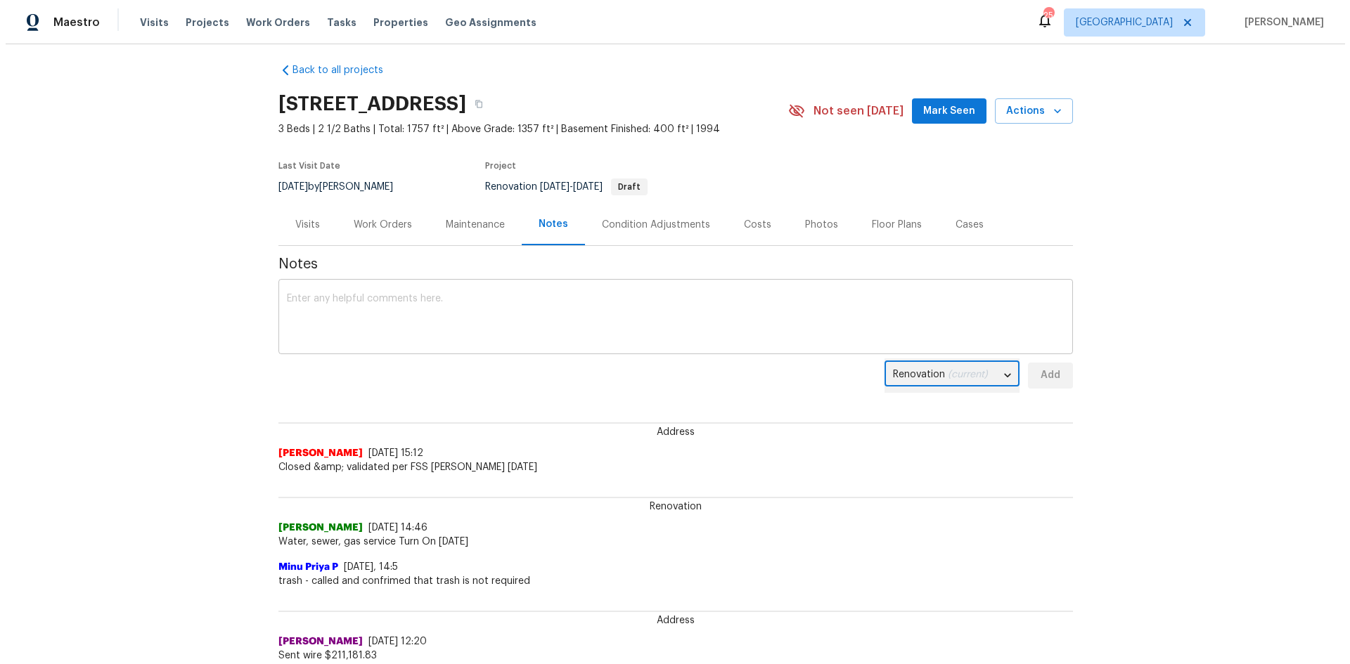
scroll to position [0, 0]
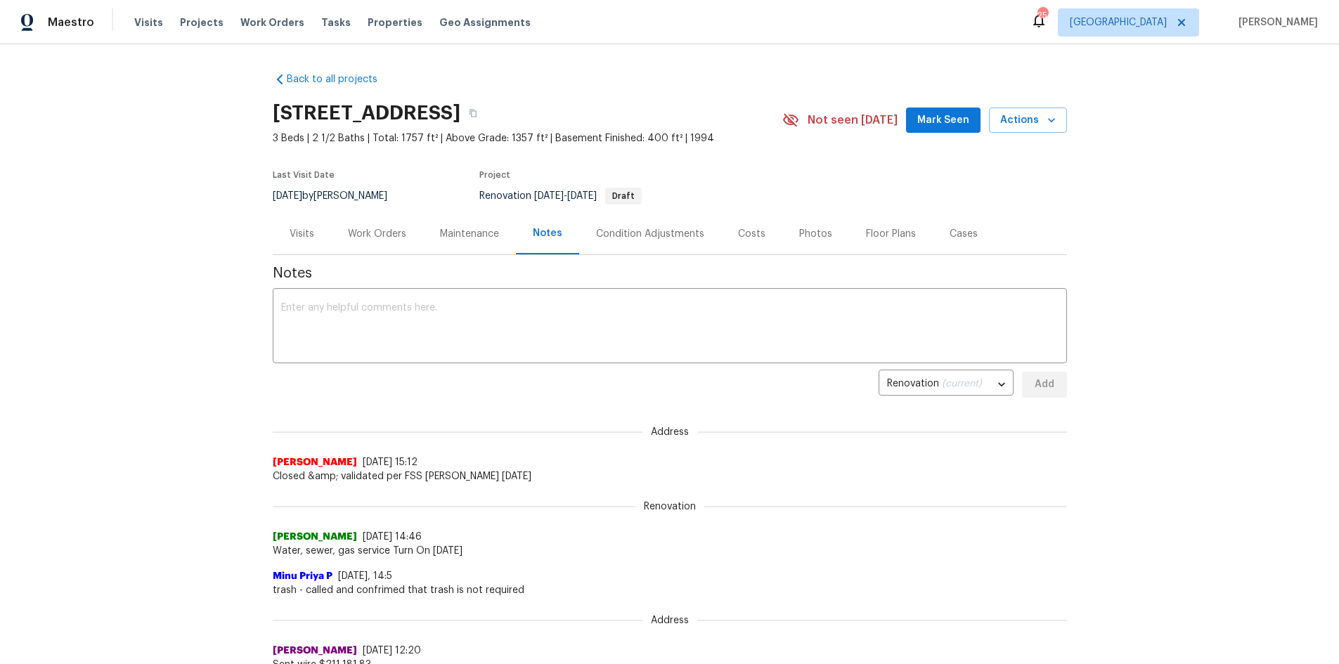
click at [370, 240] on div "Work Orders" at bounding box center [377, 234] width 58 height 14
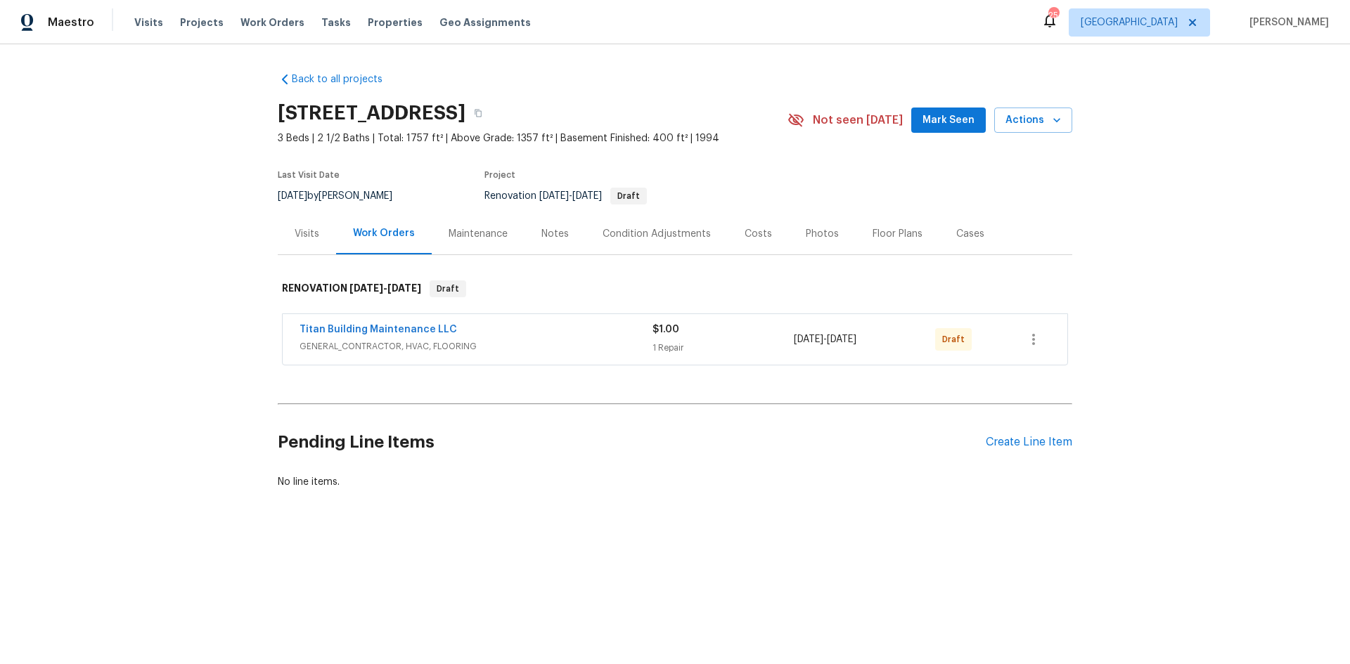
click at [733, 239] on div "Costs" at bounding box center [758, 233] width 61 height 41
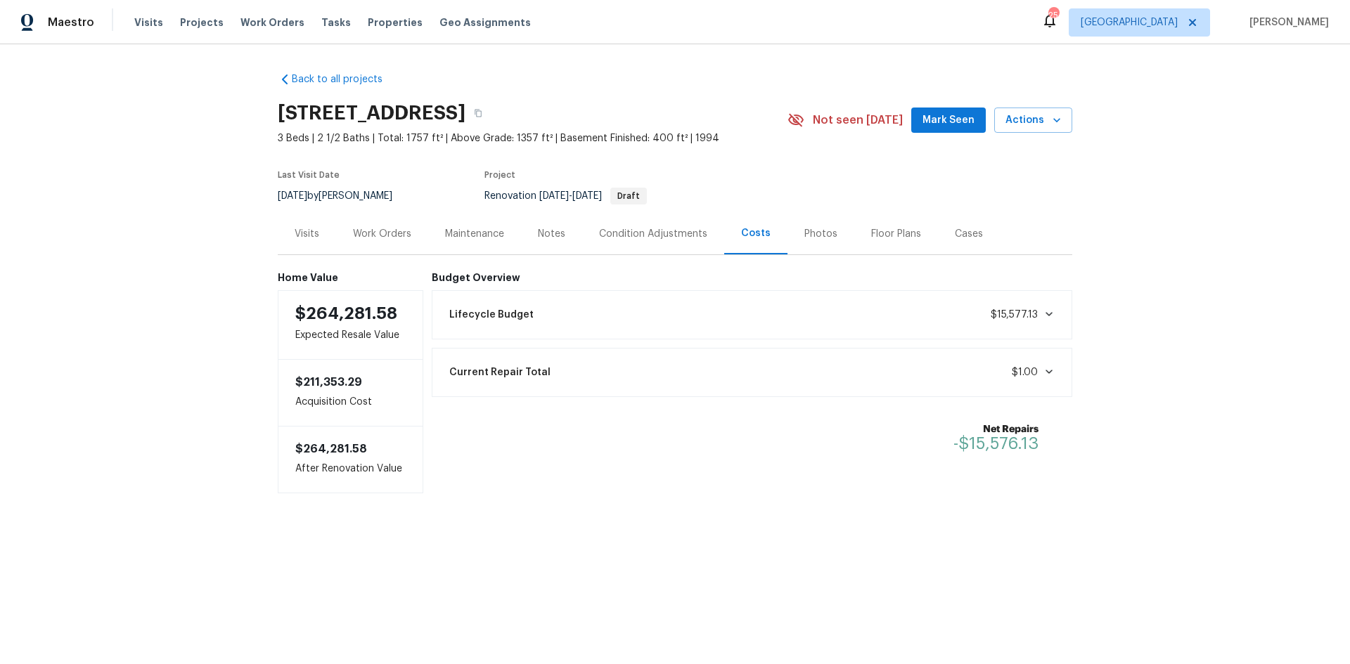
click at [245, 13] on div "Visits Projects Work Orders Tasks Properties Geo Assignments" at bounding box center [340, 22] width 413 height 28
click at [247, 18] on span "Work Orders" at bounding box center [272, 22] width 64 height 14
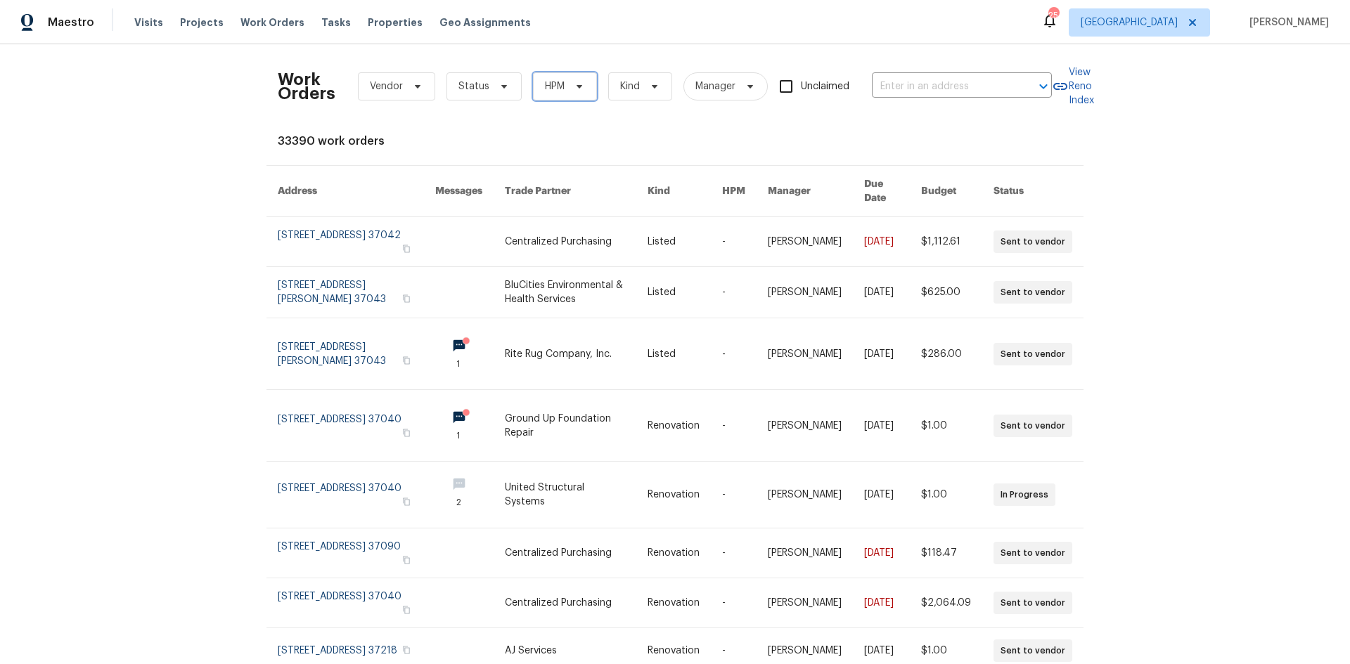
click at [563, 81] on span "HPM" at bounding box center [565, 86] width 64 height 28
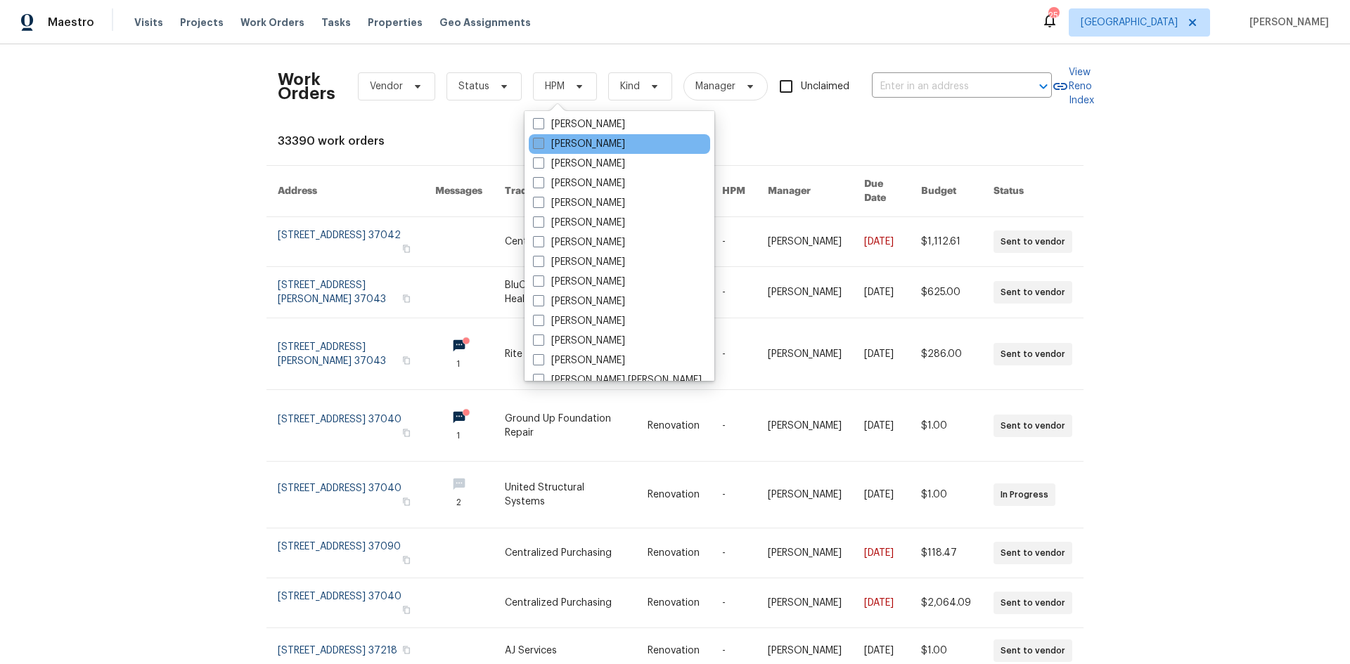
scroll to position [141, 0]
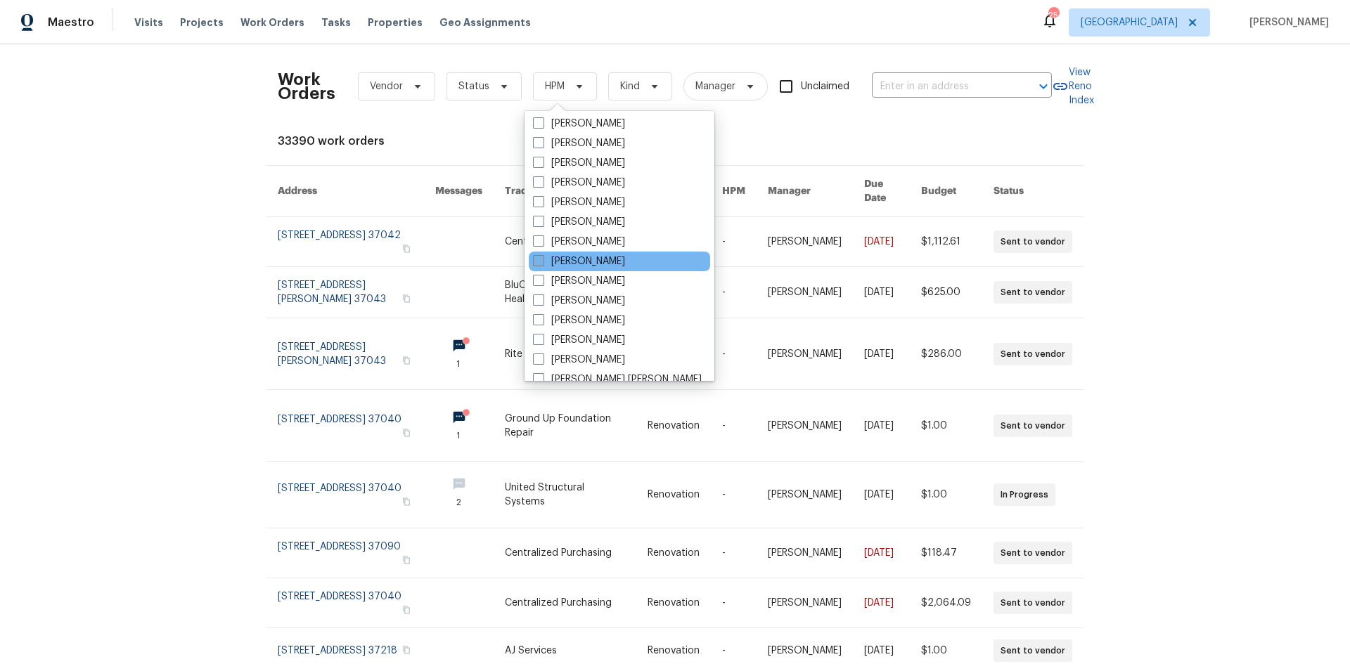
click at [588, 263] on label "[PERSON_NAME]" at bounding box center [579, 262] width 92 height 14
click at [542, 263] on input "[PERSON_NAME]" at bounding box center [537, 259] width 9 height 9
checkbox input "true"
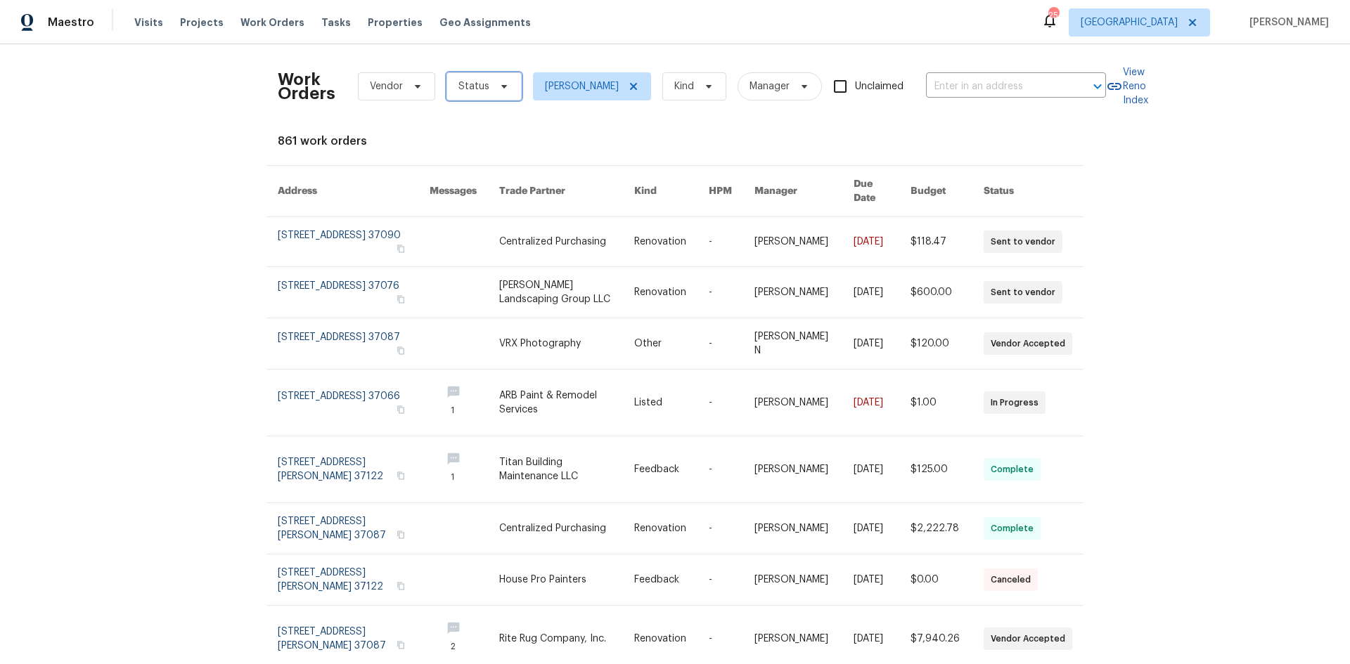
click at [498, 87] on icon at bounding box center [503, 86] width 11 height 11
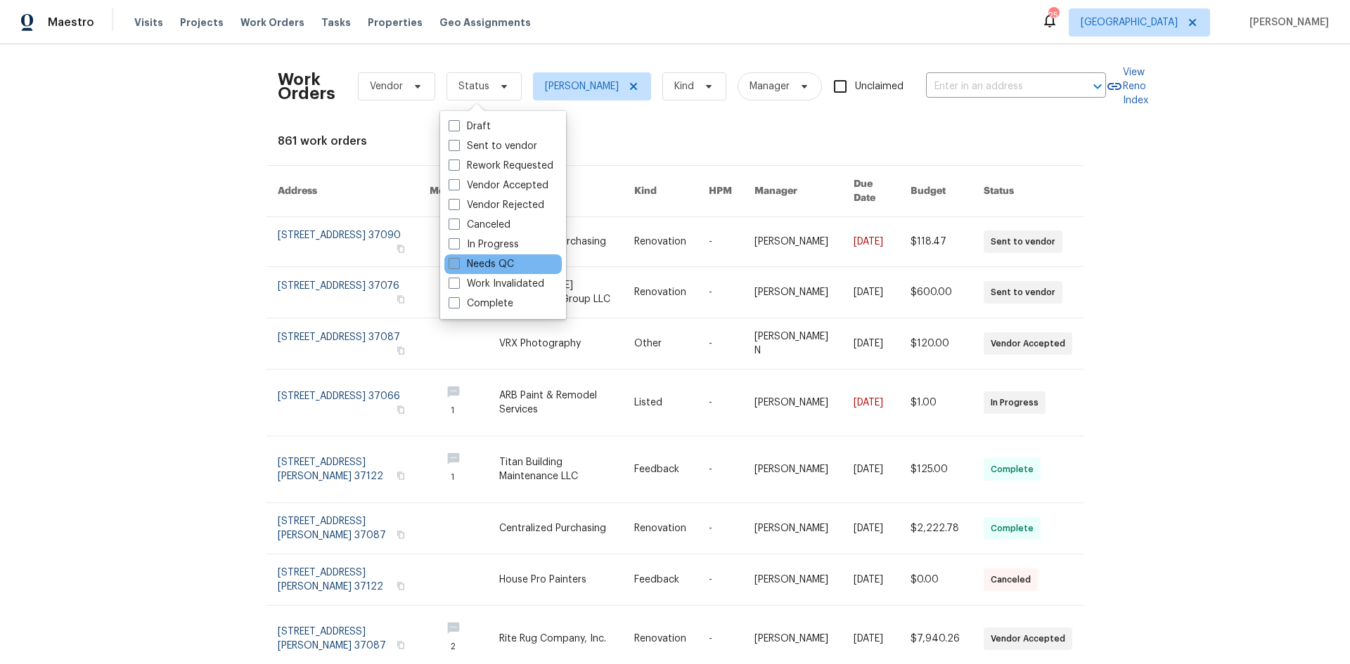
click at [500, 266] on label "Needs QC" at bounding box center [481, 264] width 65 height 14
click at [458, 266] on input "Needs QC" at bounding box center [453, 261] width 9 height 9
checkbox input "true"
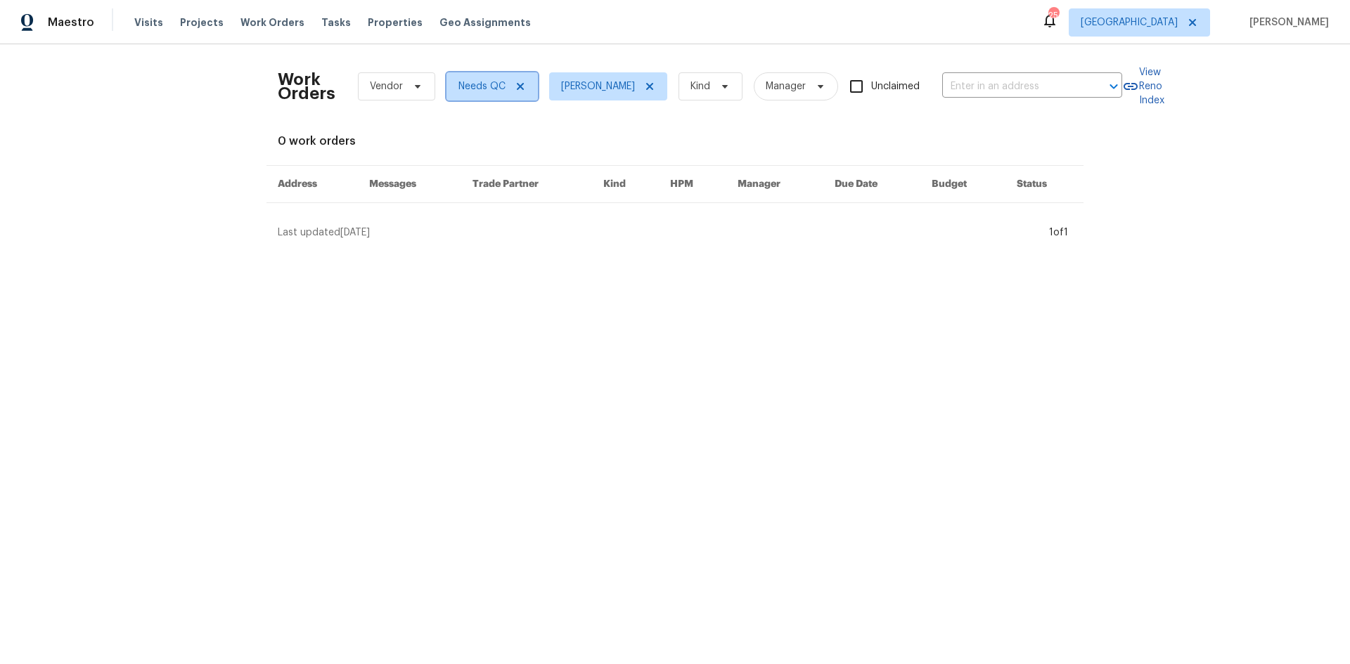
click at [517, 84] on icon at bounding box center [520, 86] width 7 height 7
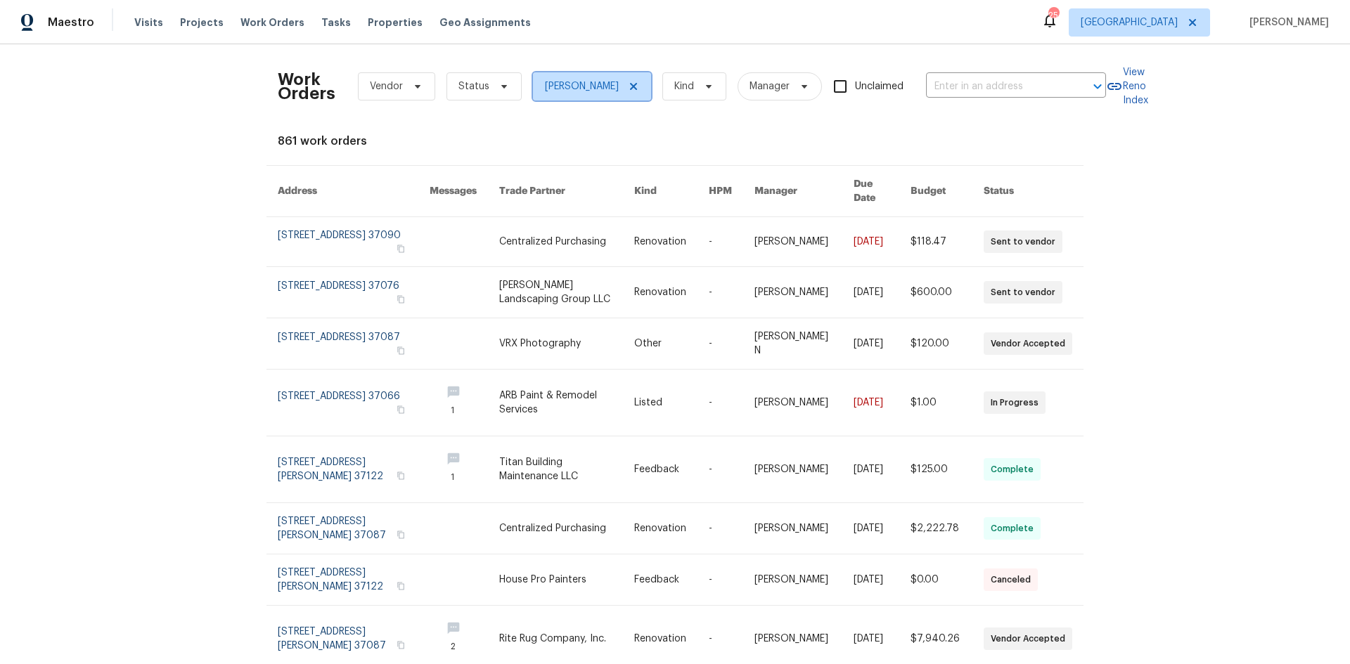
click at [630, 85] on icon at bounding box center [633, 86] width 7 height 7
